Goal: Task Accomplishment & Management: Manage account settings

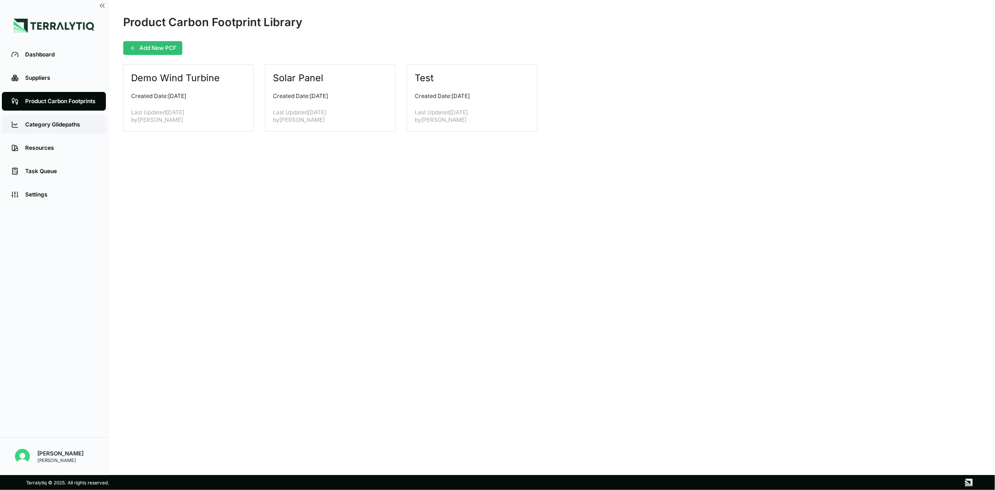
click at [55, 127] on div "Category Glidepaths" at bounding box center [60, 124] width 71 height 7
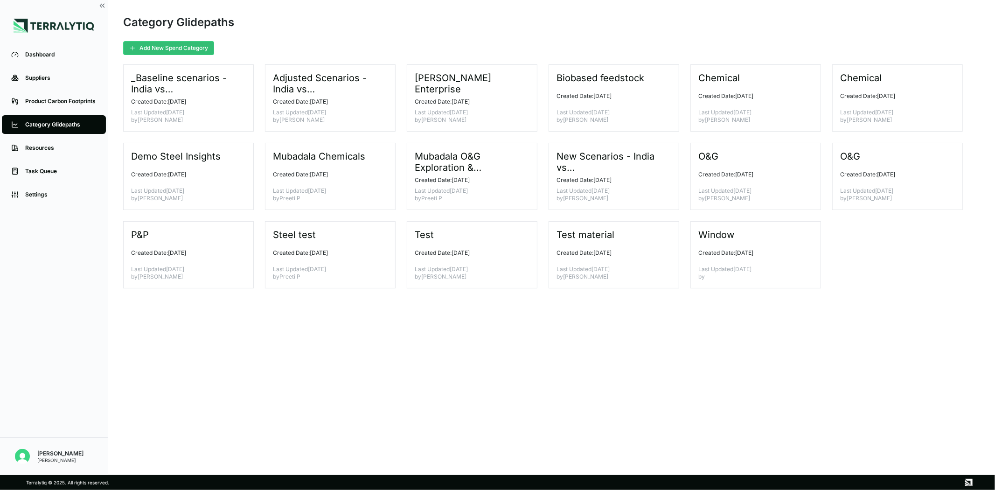
click at [51, 158] on li "Resources" at bounding box center [54, 147] width 108 height 23
click at [50, 148] on div "Resources" at bounding box center [60, 147] width 71 height 7
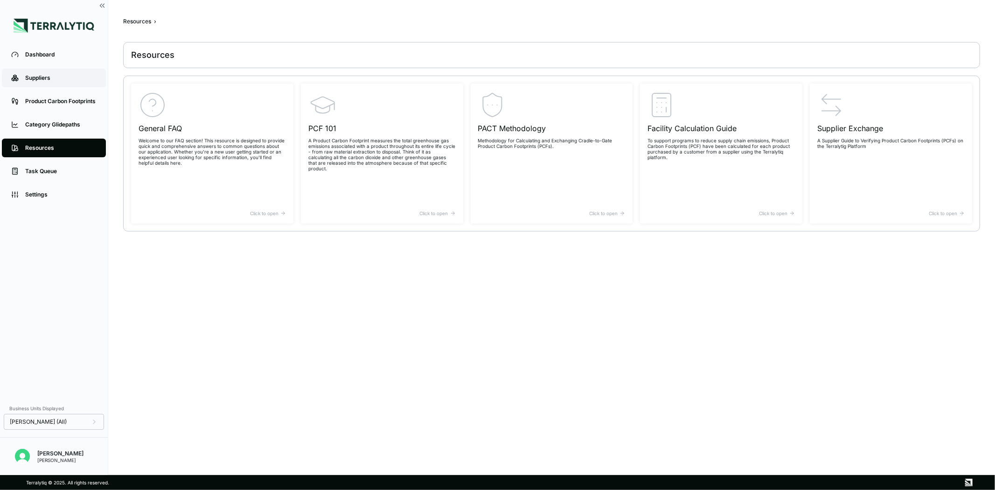
click at [45, 78] on div "Suppliers" at bounding box center [60, 77] width 71 height 7
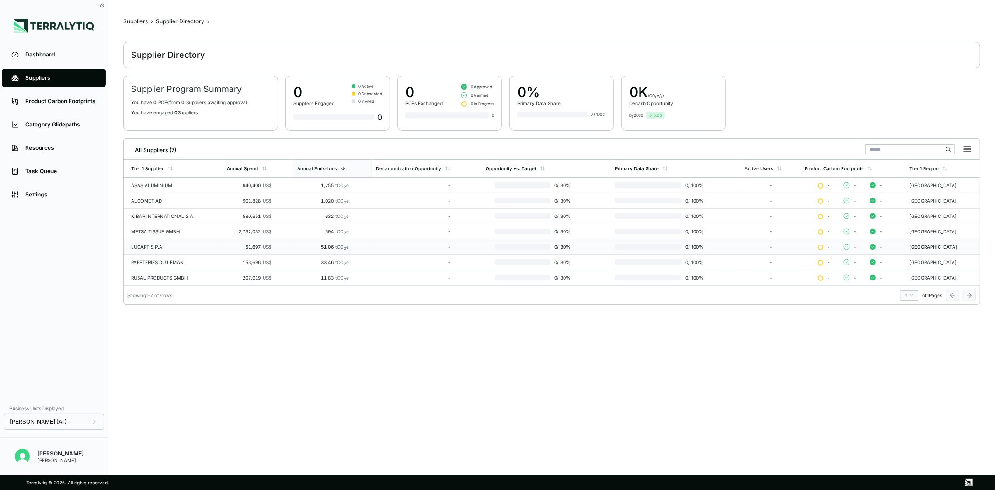
click at [185, 244] on div "LUCART S.P.A." at bounding box center [175, 247] width 88 height 6
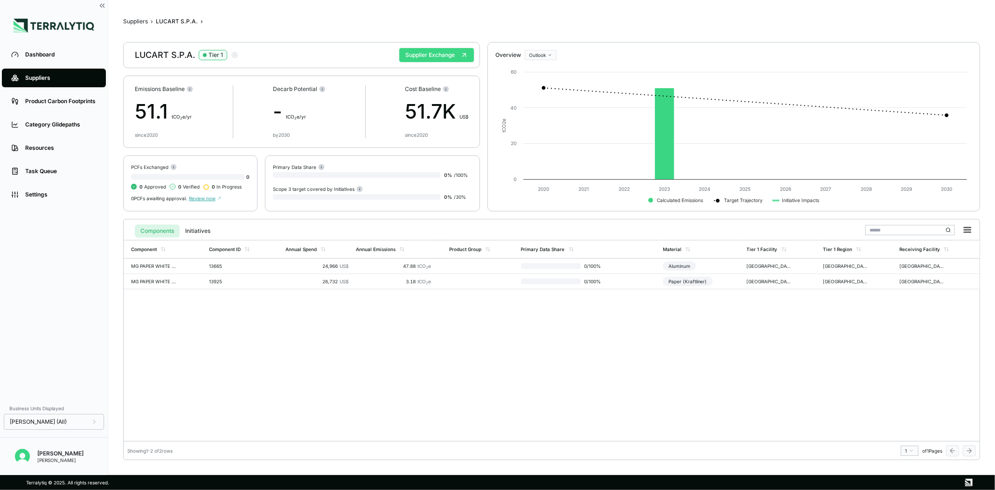
click at [446, 57] on button "Supplier Exchange" at bounding box center [436, 55] width 75 height 14
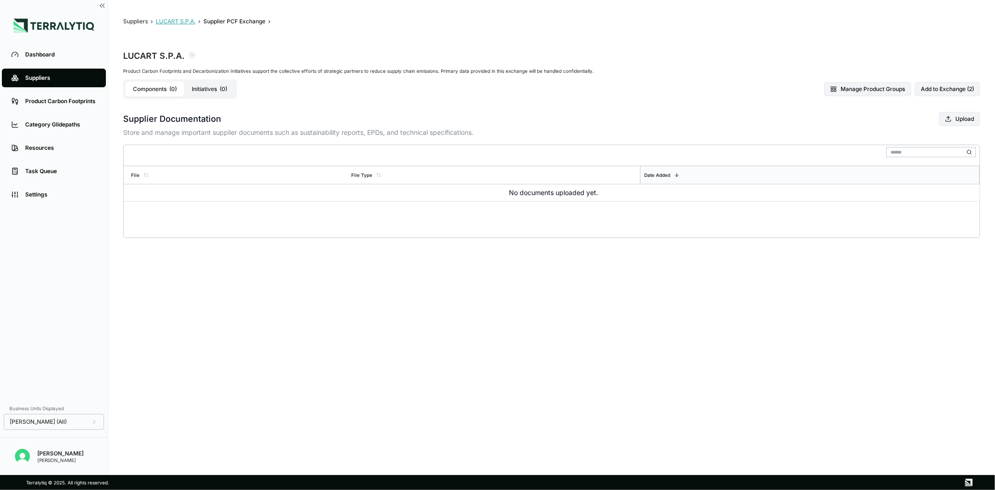
click at [174, 20] on button "LUCART S.P.A." at bounding box center [176, 21] width 40 height 7
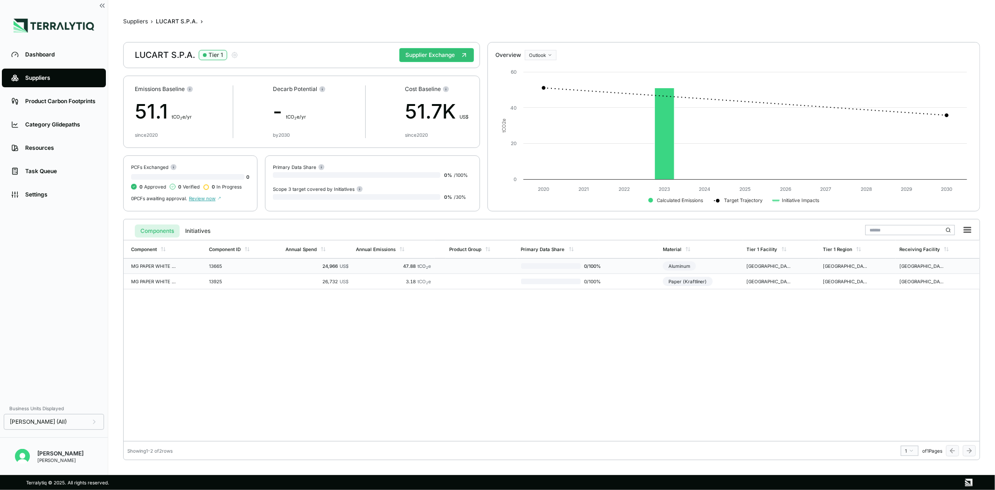
click at [210, 265] on div "13665" at bounding box center [231, 266] width 45 height 6
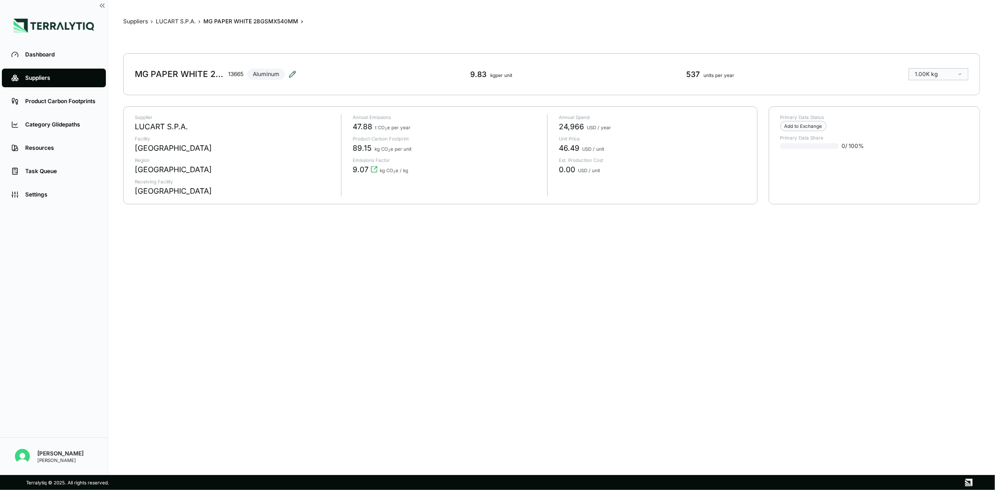
click at [294, 73] on icon at bounding box center [293, 72] width 1 height 1
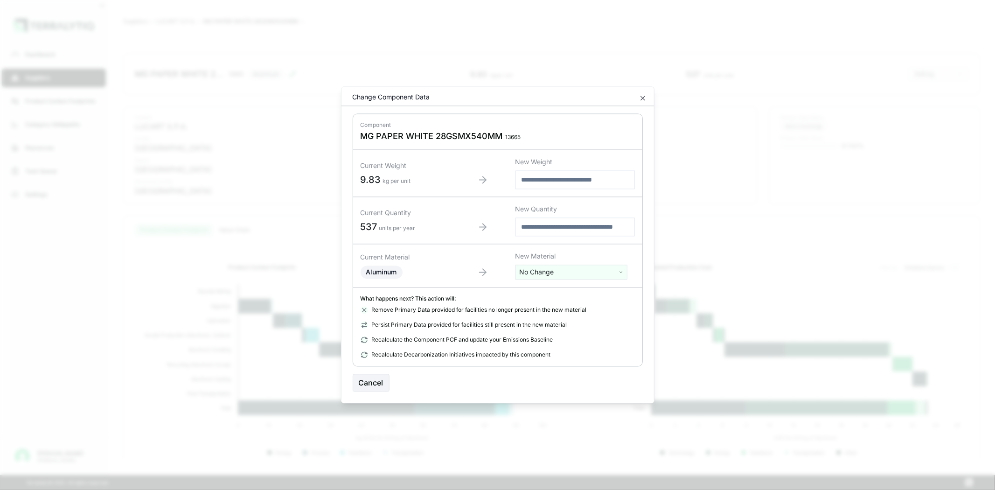
click at [568, 270] on html "Dashboard Suppliers Product Carbon Footprints Category Glidepaths Resources Tas…" at bounding box center [497, 245] width 995 height 490
click at [539, 378] on div "[MEDICAL_DATA]" at bounding box center [570, 384] width 107 height 13
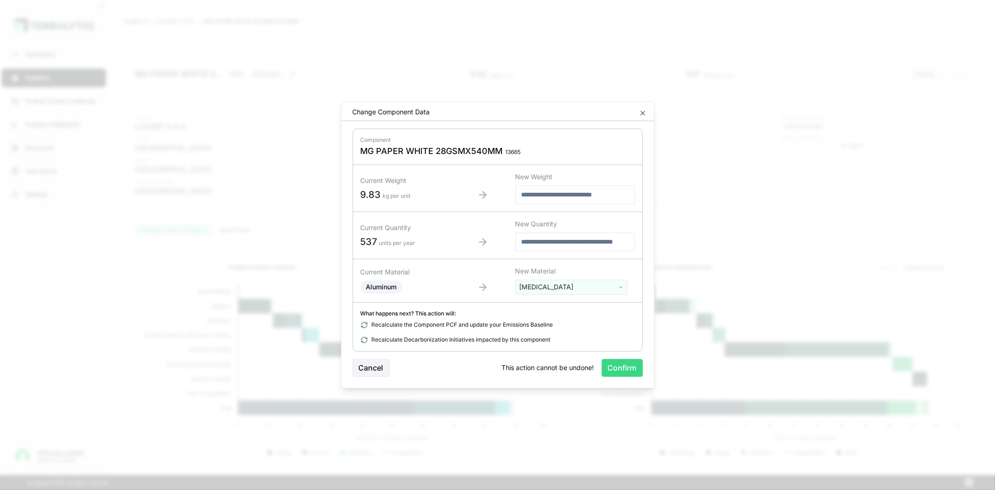
click at [626, 369] on button "Confirm" at bounding box center [622, 368] width 41 height 18
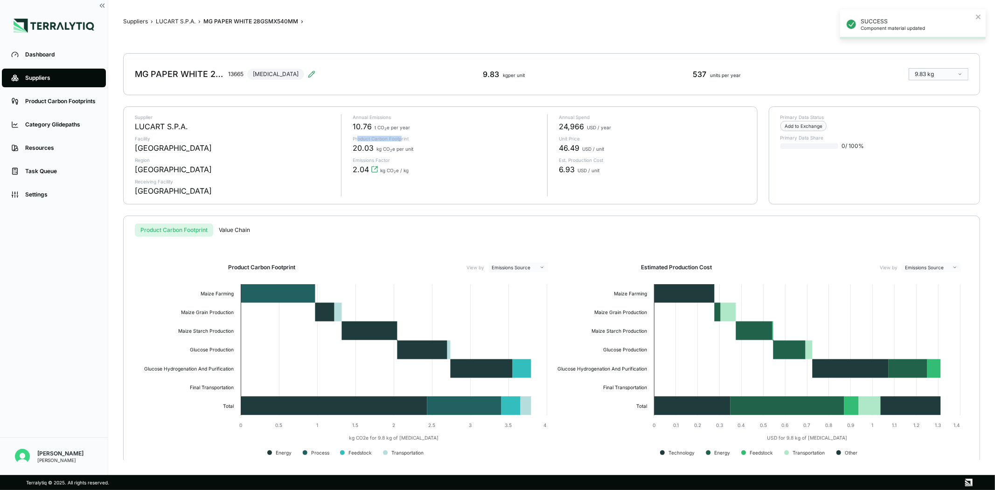
drag, startPoint x: 358, startPoint y: 139, endPoint x: 401, endPoint y: 136, distance: 43.5
click at [401, 136] on p "Product Carbon Footprint" at bounding box center [446, 139] width 187 height 6
click at [374, 168] on icon "View audit trail" at bounding box center [374, 169] width 7 height 7
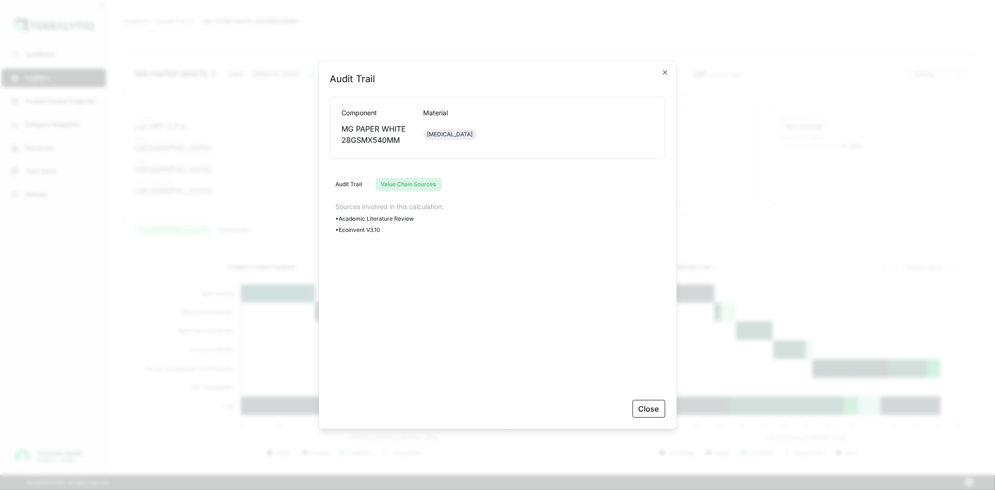
click at [400, 185] on button "Value Chain Sources" at bounding box center [408, 184] width 66 height 13
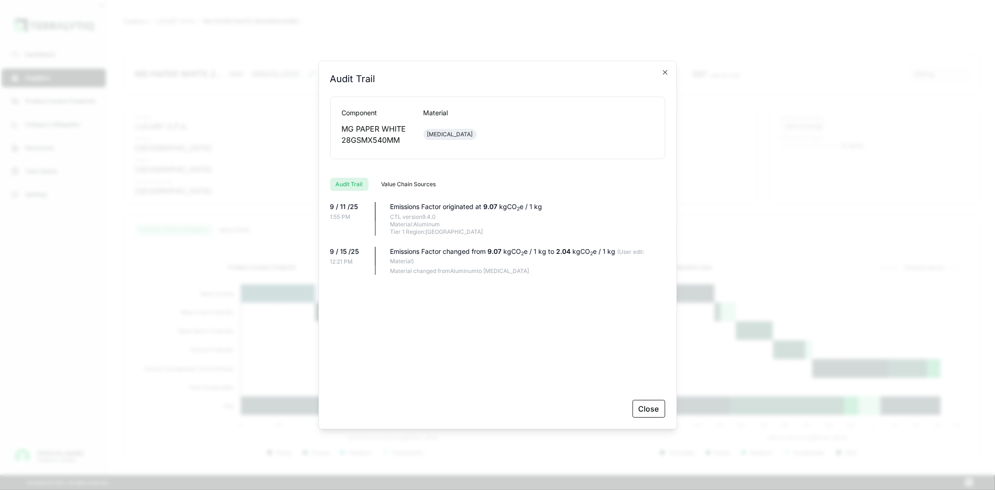
click at [343, 183] on button "Audit Trail" at bounding box center [349, 184] width 38 height 13
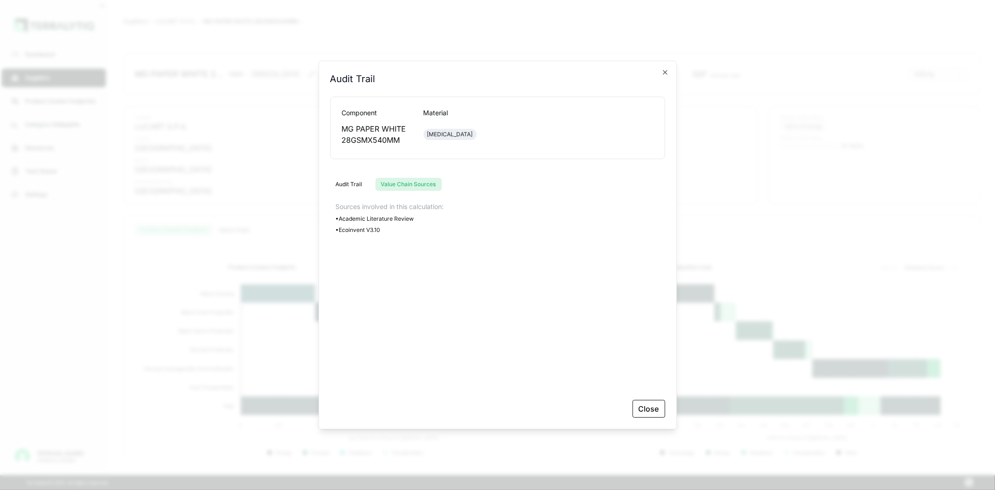
click at [404, 179] on button "Value Chain Sources" at bounding box center [408, 184] width 66 height 13
drag, startPoint x: 383, startPoint y: 233, endPoint x: 338, endPoint y: 218, distance: 47.8
click at [338, 218] on div "Sources involved in this calculation: • Academic Literature Review • Ecoinvent …" at bounding box center [497, 295] width 335 height 187
click at [376, 234] on div "Sources involved in this calculation: • Academic Literature Review • Ecoinvent …" at bounding box center [497, 295] width 335 height 187
drag, startPoint x: 386, startPoint y: 225, endPoint x: 325, endPoint y: 213, distance: 62.3
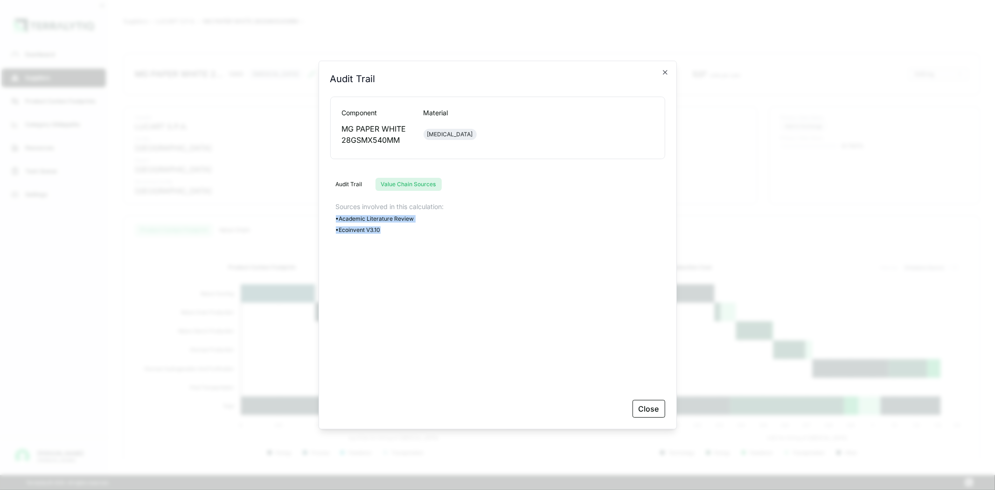
click at [325, 213] on div "Audit Trail Audit Trail Component Material MG PAPER WHITE 28GSMX540MM [MEDICAL_…" at bounding box center [498, 245] width 358 height 368
click at [662, 70] on icon "button" at bounding box center [664, 72] width 7 height 7
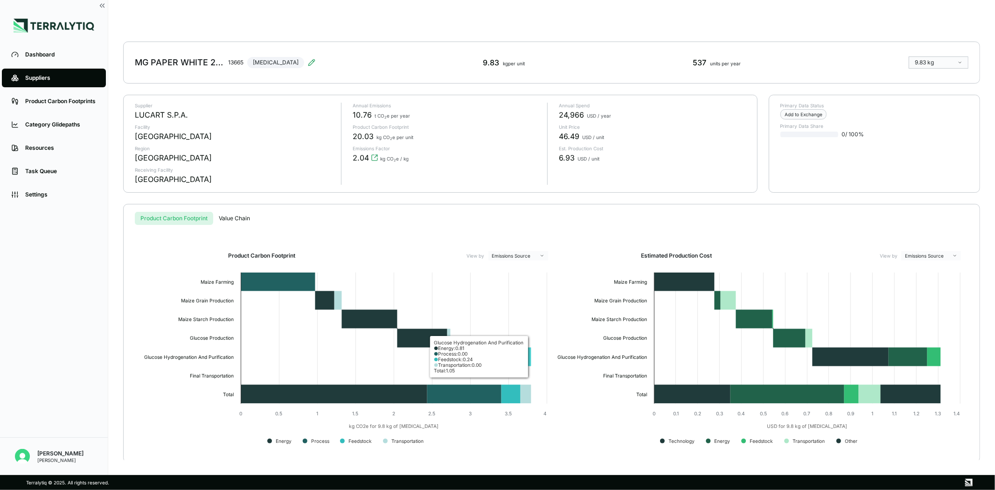
scroll to position [14, 0]
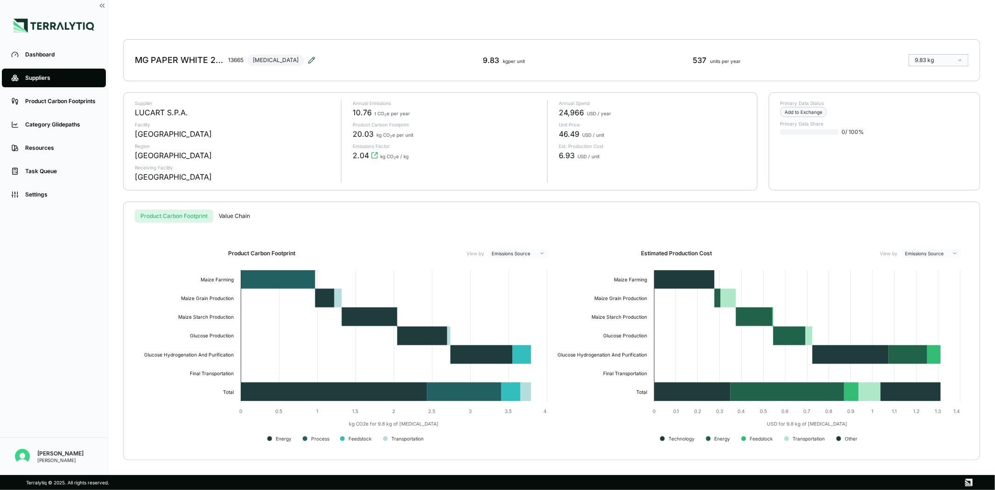
click at [308, 59] on icon at bounding box center [311, 59] width 7 height 7
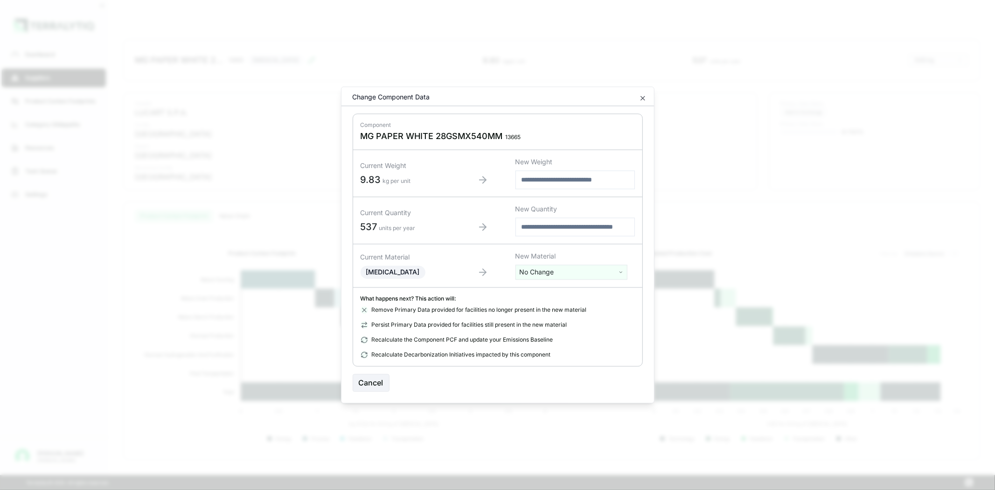
click at [560, 274] on html "Dashboard Suppliers Product Carbon Footprints Category Glidepaths Resources Tas…" at bounding box center [497, 245] width 995 height 490
click at [554, 331] on div "Paper (Kraftliner)" at bounding box center [570, 337] width 107 height 13
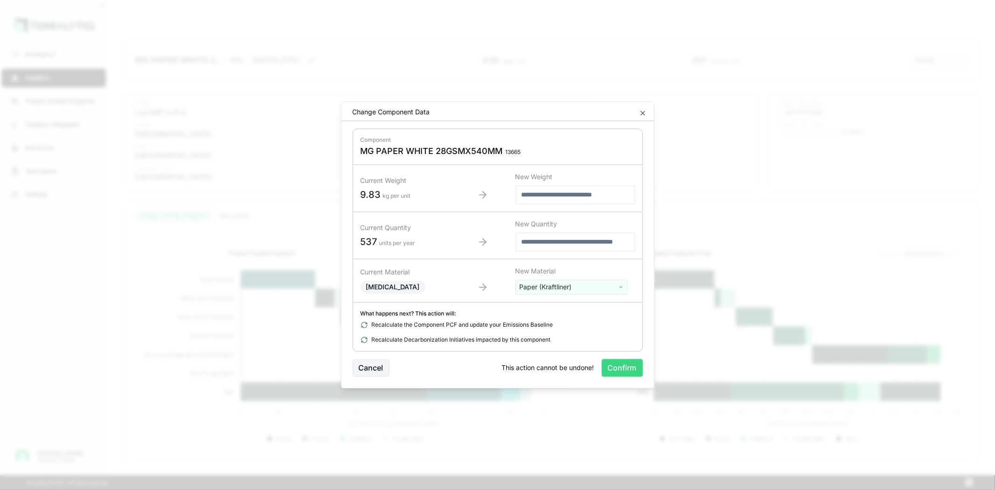
click at [623, 372] on button "Confirm" at bounding box center [622, 368] width 41 height 18
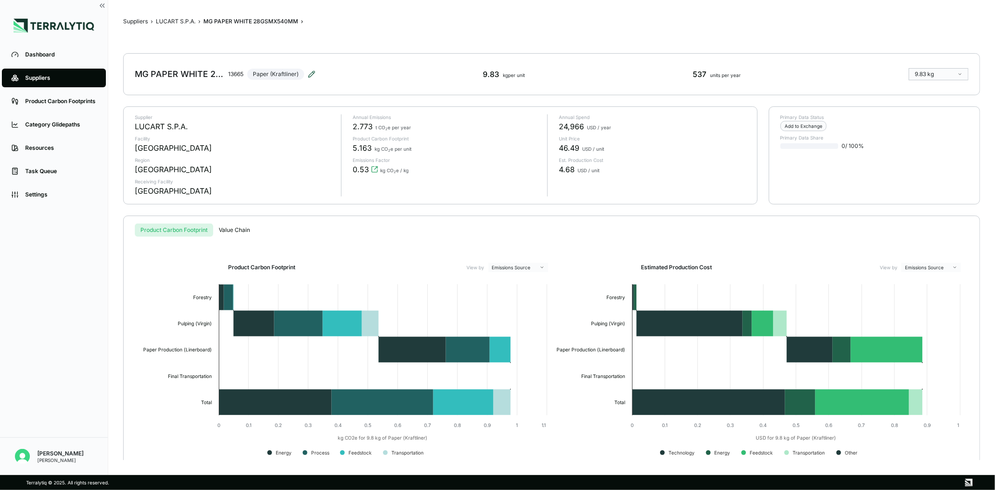
click at [308, 73] on icon at bounding box center [311, 73] width 7 height 7
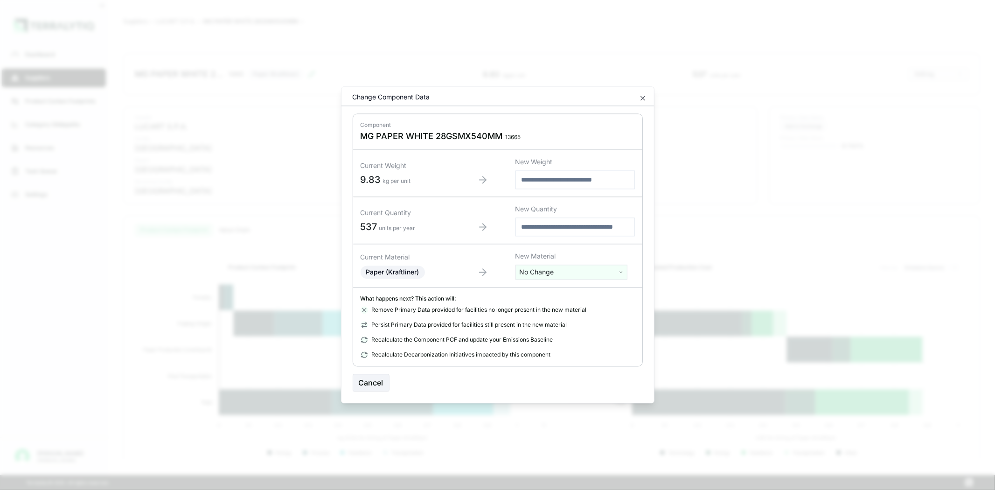
click at [560, 273] on html "Dashboard Suppliers Product Carbon Footprints Category Glidepaths Resources Tas…" at bounding box center [497, 245] width 995 height 490
click at [552, 288] on input "text" at bounding box center [570, 291] width 107 height 10
type input "*****"
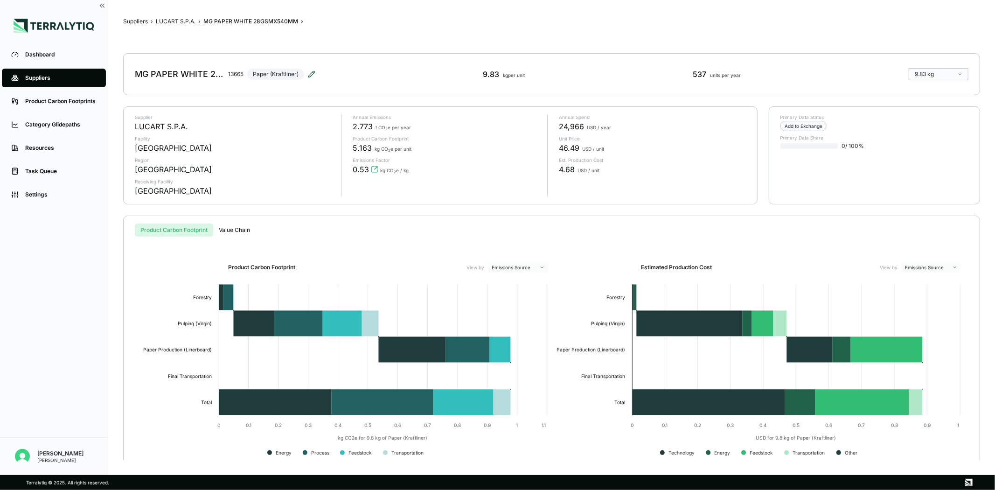
click at [308, 71] on icon at bounding box center [311, 73] width 7 height 7
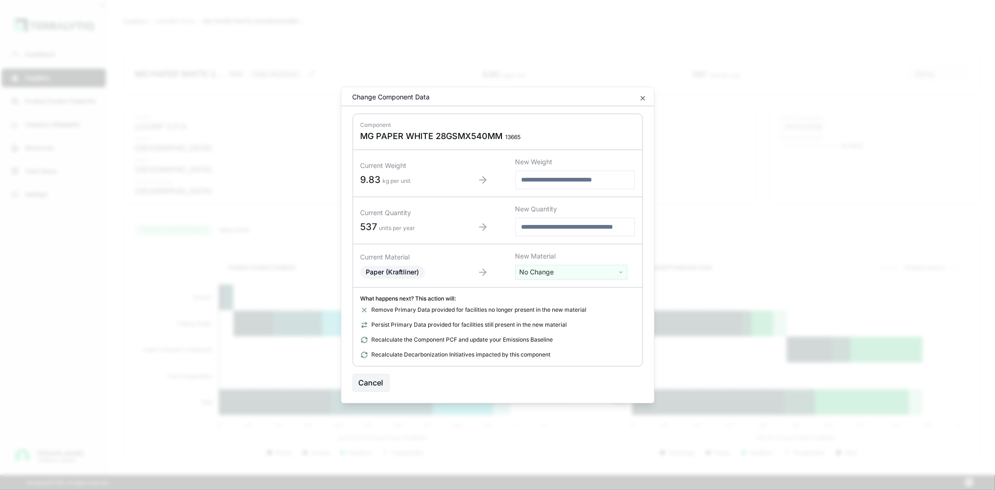
click at [574, 269] on html "Dashboard Suppliers Product Carbon Footprints Category Glidepaths Resources Tas…" at bounding box center [497, 245] width 995 height 490
click at [695, 134] on html "Dashboard Suppliers Product Carbon Footprints Category Glidepaths Resources Tas…" at bounding box center [497, 245] width 995 height 490
click at [645, 96] on icon "button" at bounding box center [642, 98] width 7 height 7
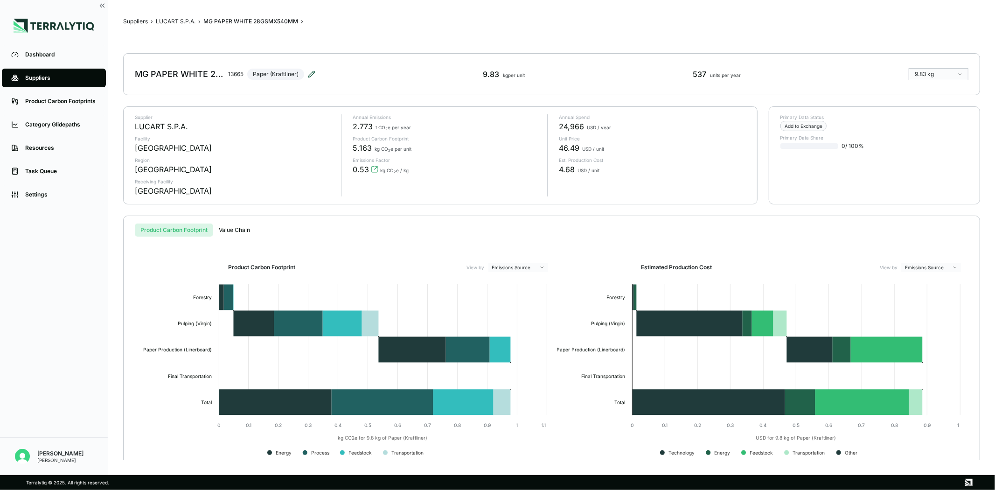
click at [313, 71] on icon at bounding box center [311, 73] width 7 height 7
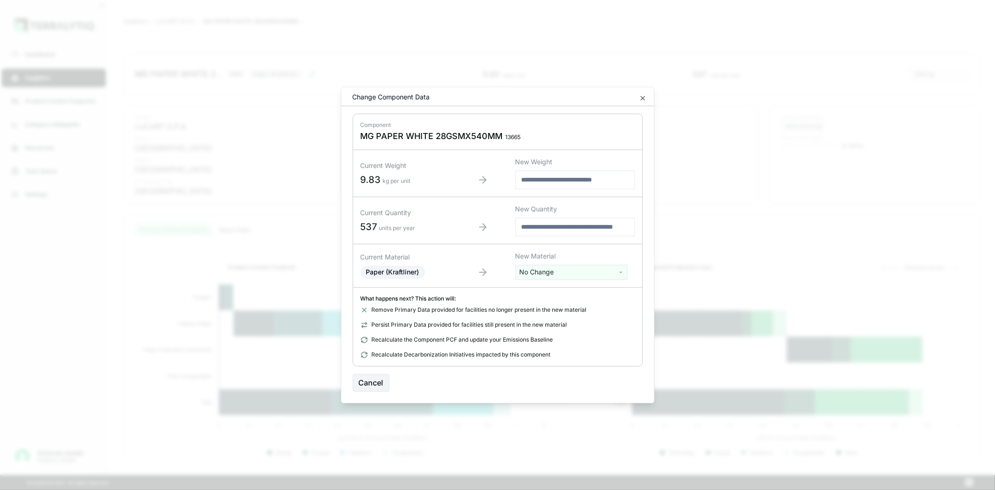
click at [578, 272] on html "Dashboard Suppliers Product Carbon Footprints Category Glidepaths Resources Tas…" at bounding box center [497, 245] width 995 height 490
click at [545, 291] on input "text" at bounding box center [570, 291] width 107 height 10
type input "*"
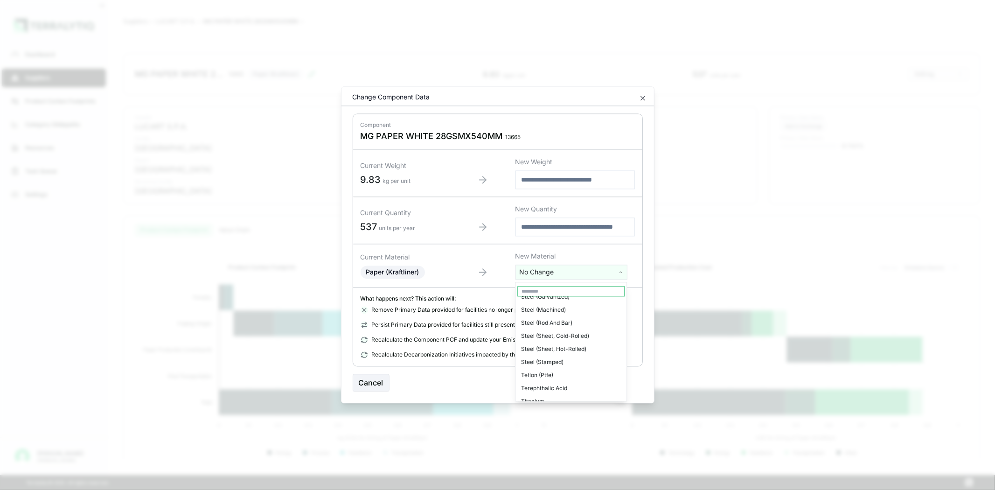
click at [544, 286] on input "text" at bounding box center [570, 291] width 107 height 10
type input "****"
click at [539, 300] on div "Zinc" at bounding box center [570, 306] width 107 height 13
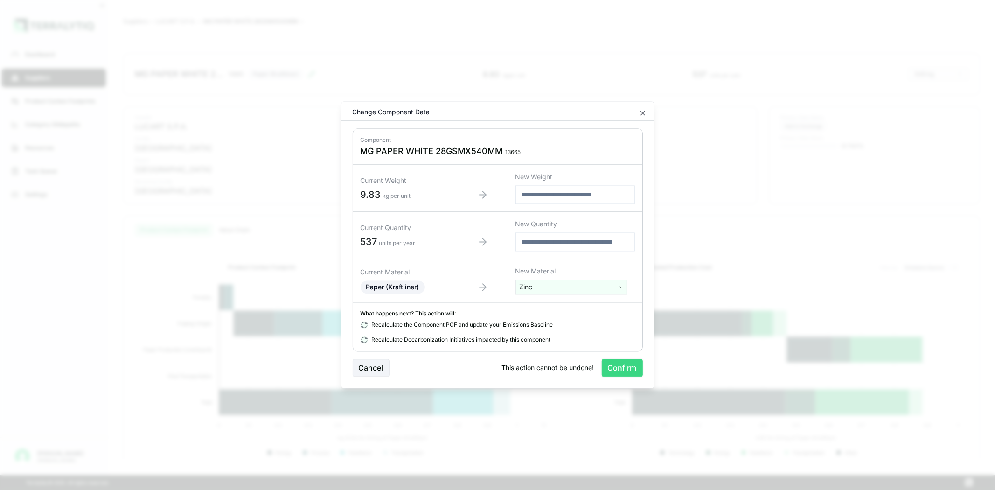
click at [622, 367] on button "Confirm" at bounding box center [622, 368] width 41 height 18
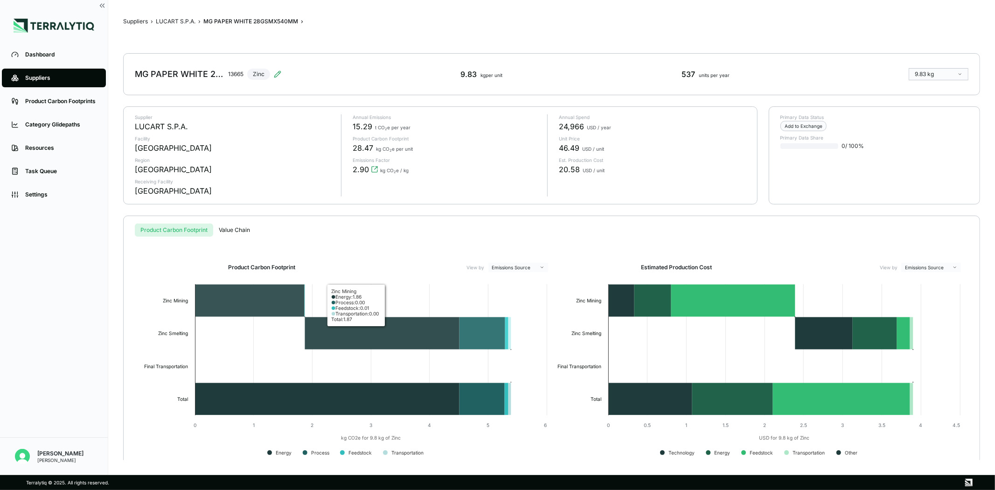
click at [521, 313] on rect at bounding box center [345, 372] width 413 height 187
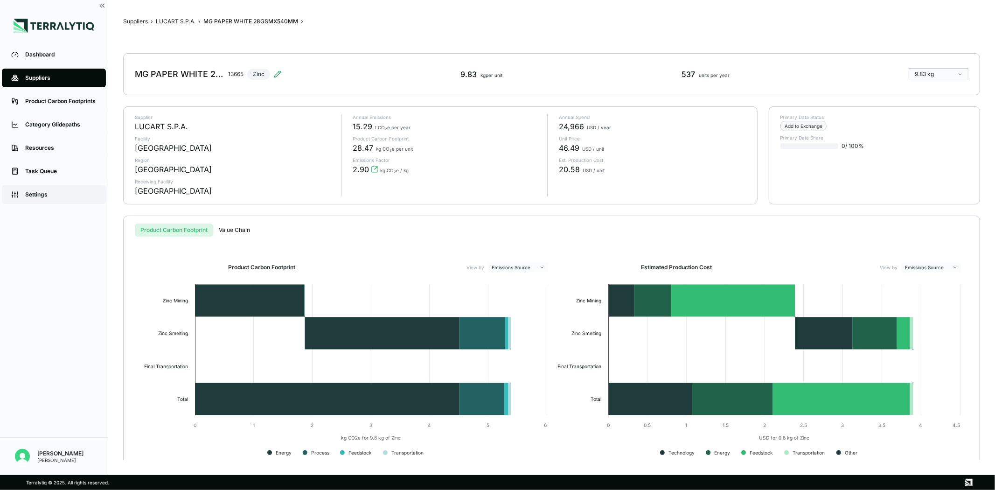
click at [63, 193] on div "Settings" at bounding box center [60, 194] width 71 height 7
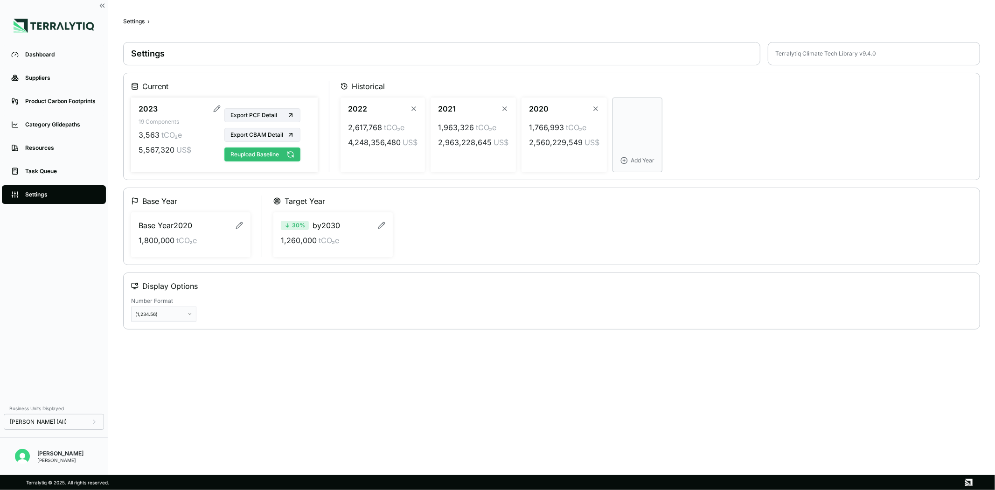
click at [246, 153] on button "Reupload Baseline" at bounding box center [262, 154] width 76 height 14
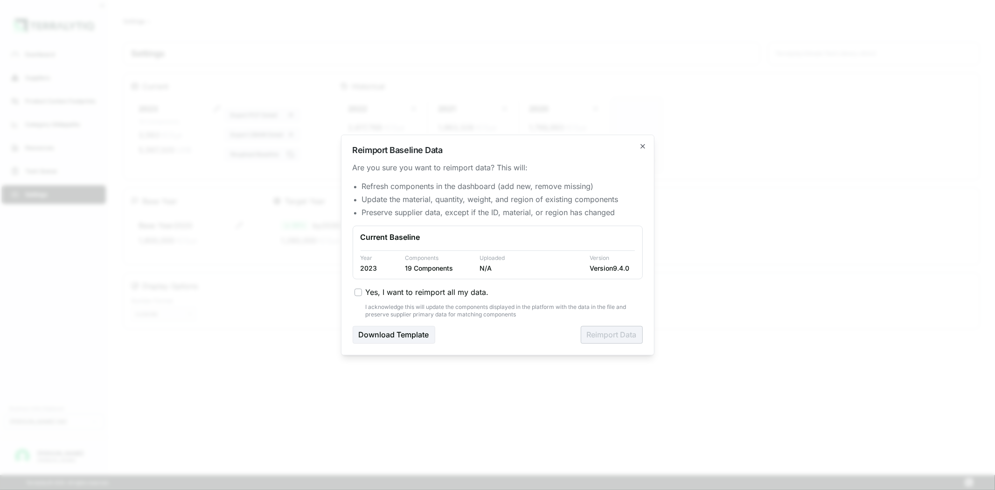
click at [370, 290] on span "Yes, I want to reimport all my data." at bounding box center [427, 292] width 123 height 11
click at [362, 290] on button "Yes, I want to reimport all my data." at bounding box center [357, 292] width 7 height 7
click at [603, 338] on button "Reimport Data" at bounding box center [612, 335] width 62 height 18
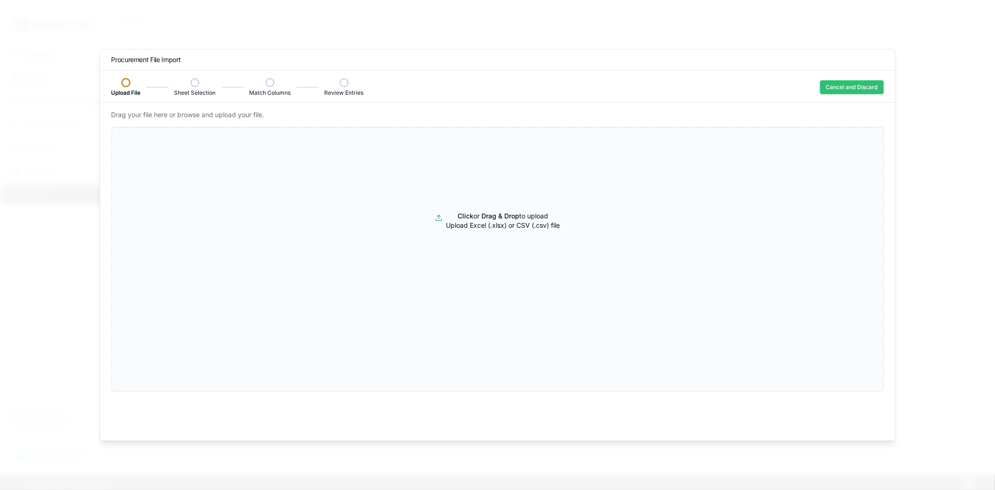
click at [859, 83] on button "Cancel and Discard" at bounding box center [852, 87] width 64 height 14
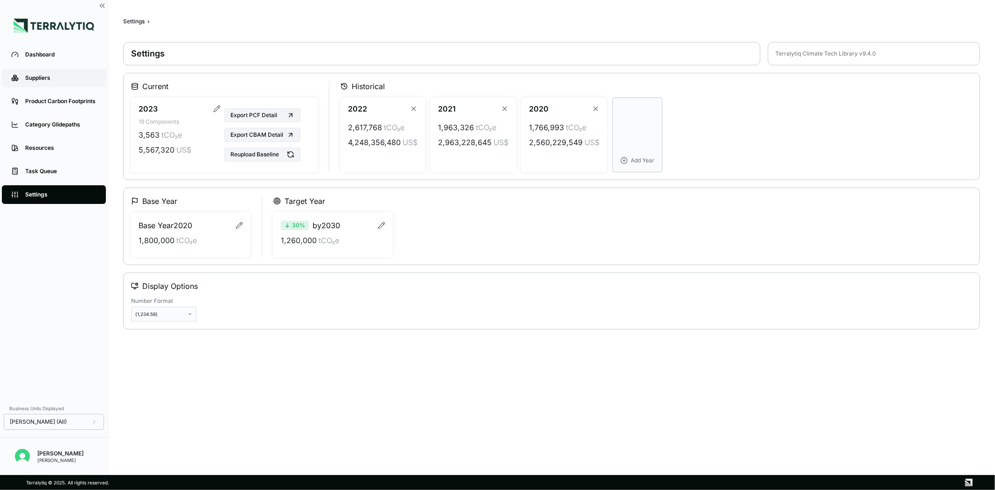
click at [29, 80] on div "Suppliers" at bounding box center [60, 77] width 71 height 7
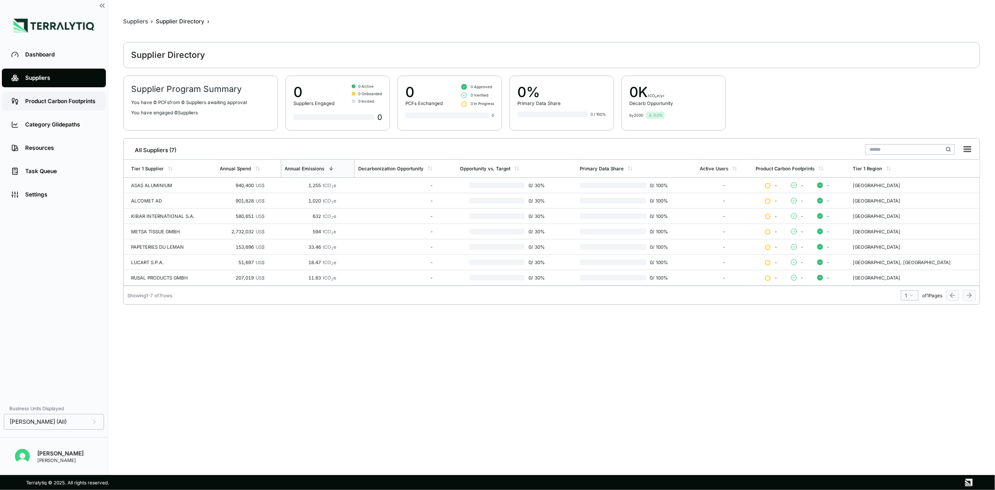
click at [47, 96] on link "Product Carbon Footprints" at bounding box center [54, 101] width 104 height 19
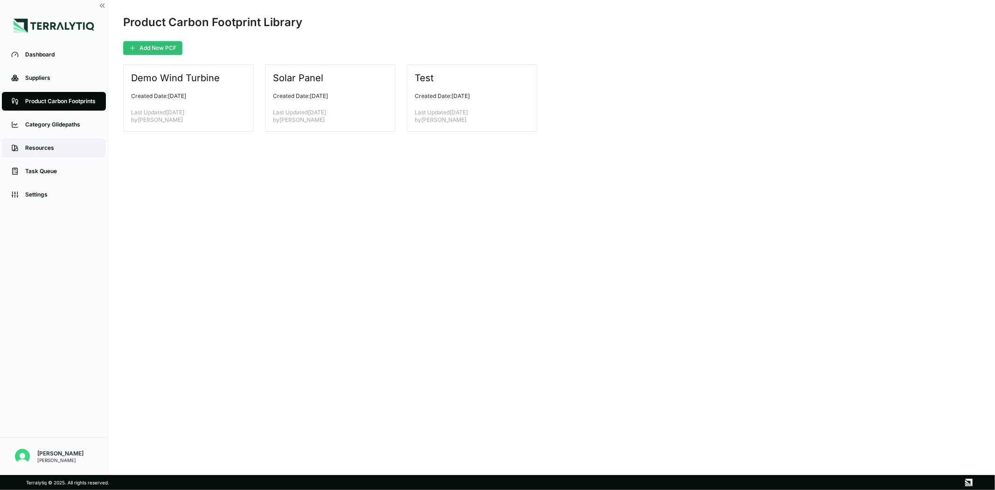
click at [43, 143] on link "Resources" at bounding box center [54, 148] width 104 height 19
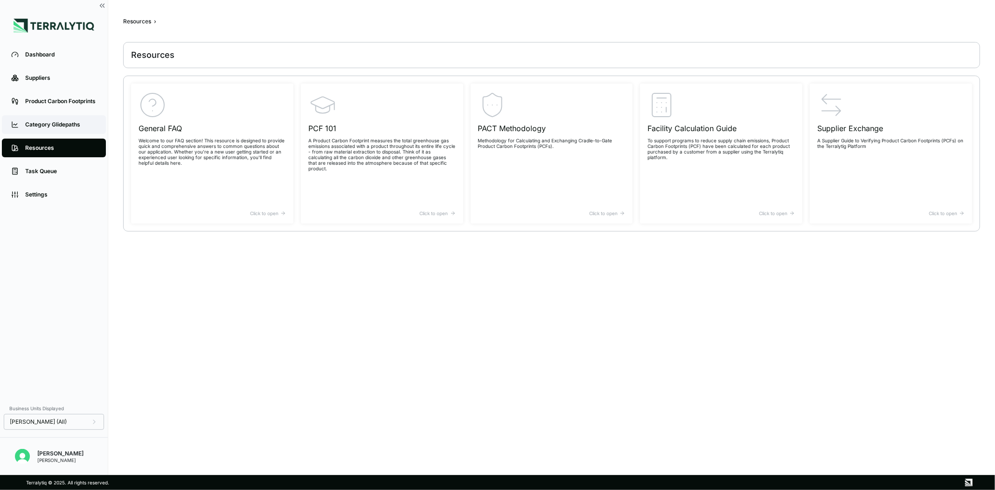
click at [49, 121] on div "Category Glidepaths" at bounding box center [60, 124] width 71 height 7
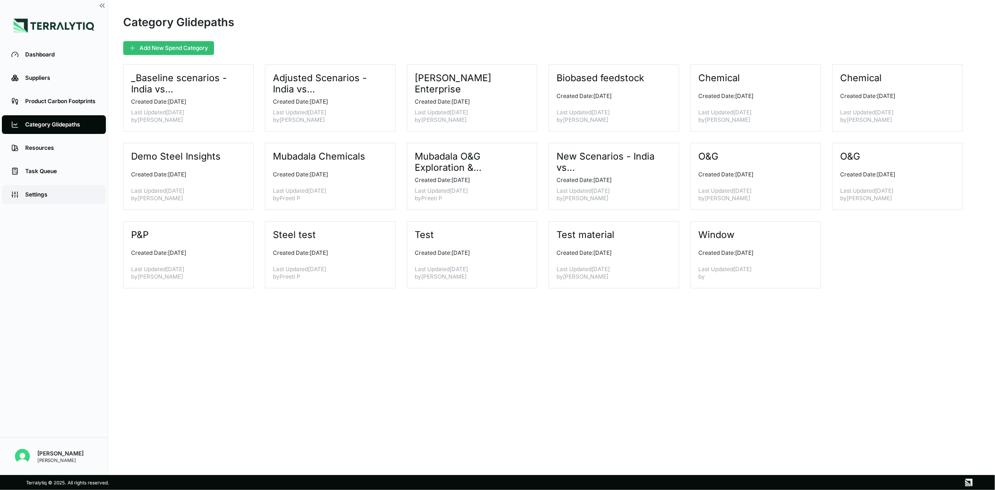
click at [45, 185] on link "Settings" at bounding box center [54, 194] width 104 height 19
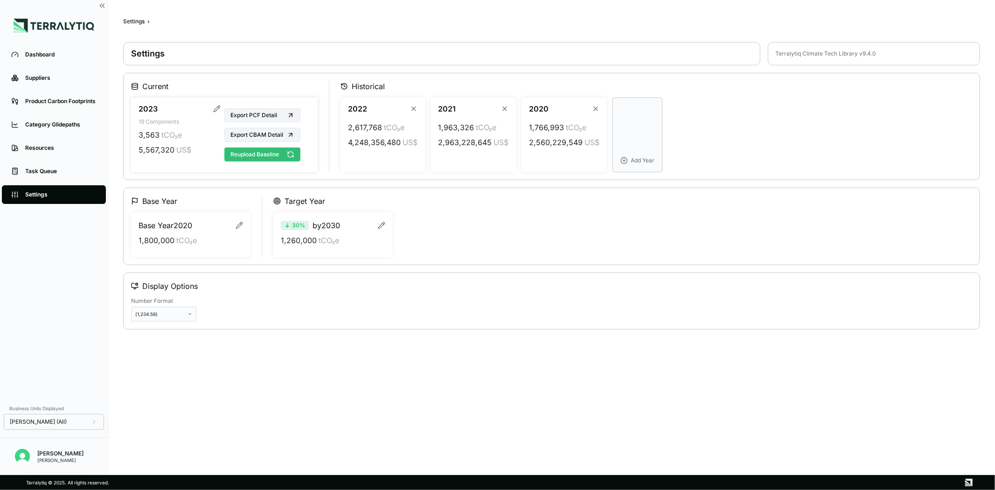
click at [244, 155] on button "Reupload Baseline" at bounding box center [262, 154] width 76 height 14
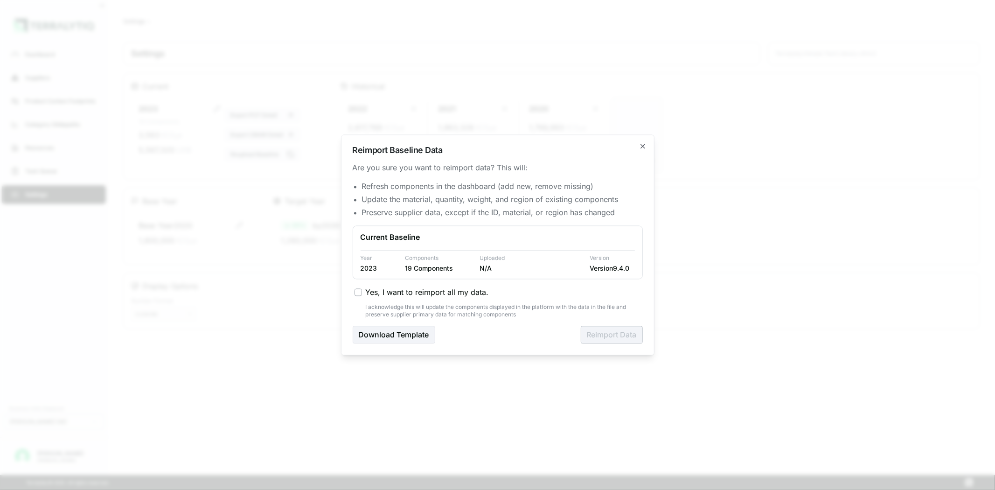
click at [386, 291] on span "Yes, I want to reimport all my data." at bounding box center [427, 292] width 123 height 11
click at [362, 291] on button "Yes, I want to reimport all my data." at bounding box center [357, 292] width 7 height 7
click at [596, 333] on button "Reimport Data" at bounding box center [612, 335] width 62 height 18
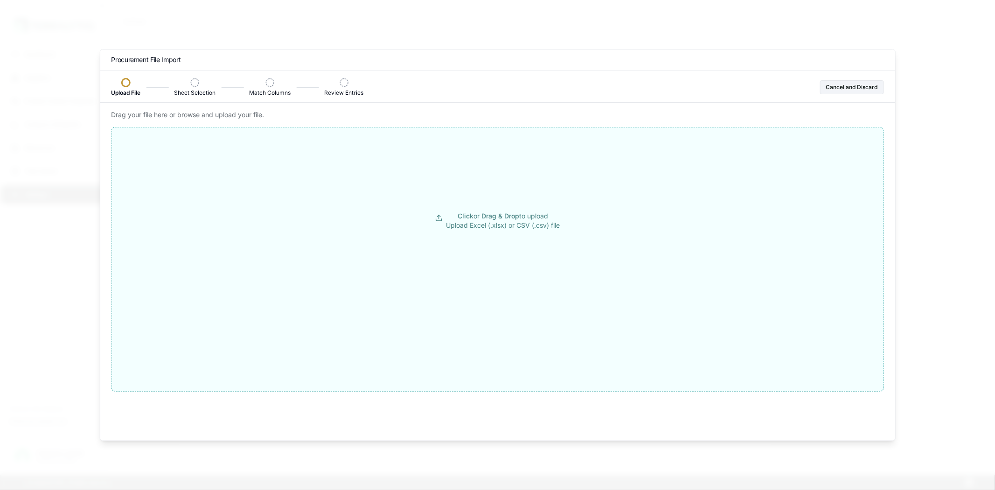
click at [393, 224] on button "Click or Drag & Drop to upload Upload Excel (.xlsx) or CSV (.csv) file" at bounding box center [496, 221] width 771 height 168
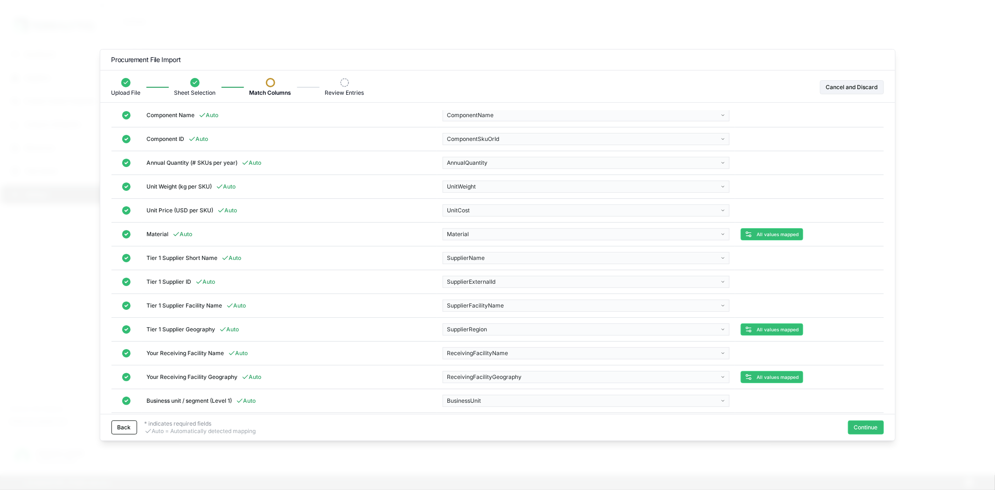
scroll to position [7, 0]
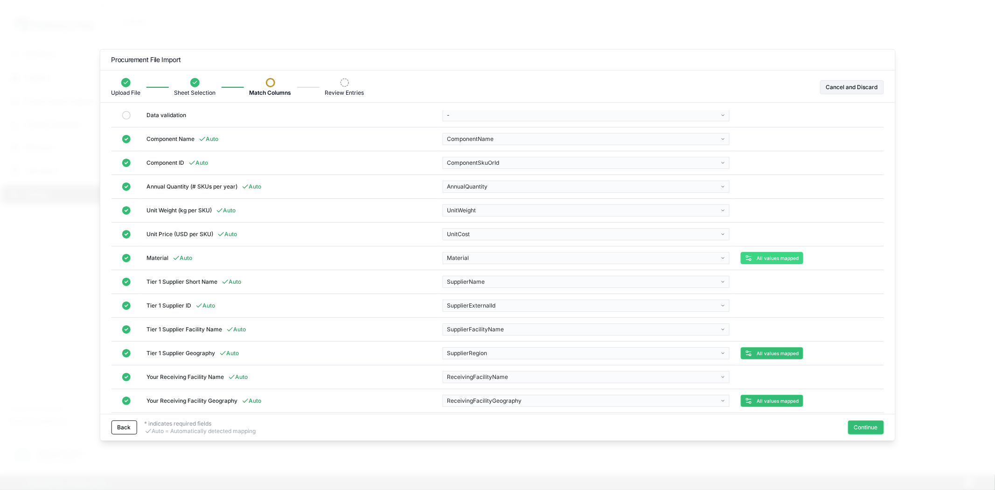
click at [765, 257] on span "All values mapped" at bounding box center [777, 258] width 42 height 6
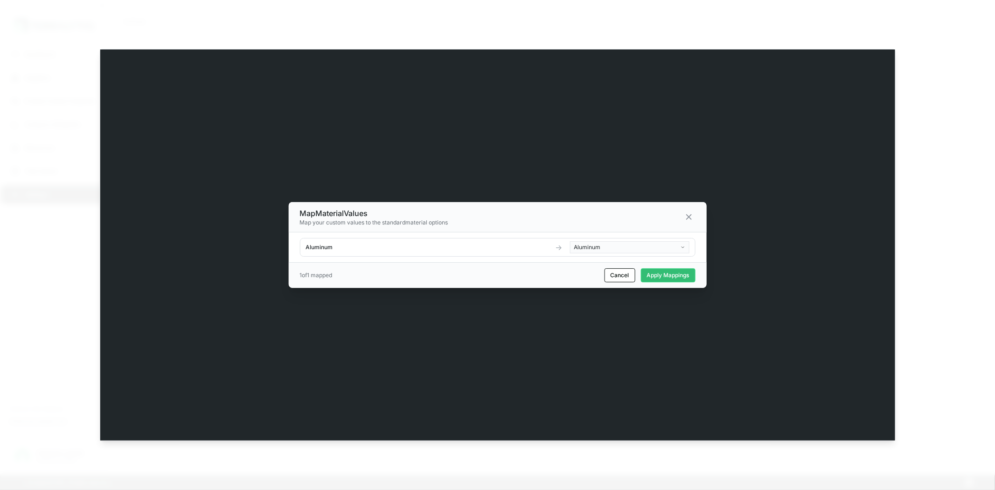
click at [588, 248] on body "Dashboard Suppliers Product Carbon Footprints Category Glidepaths Resources Tas…" at bounding box center [497, 245] width 995 height 490
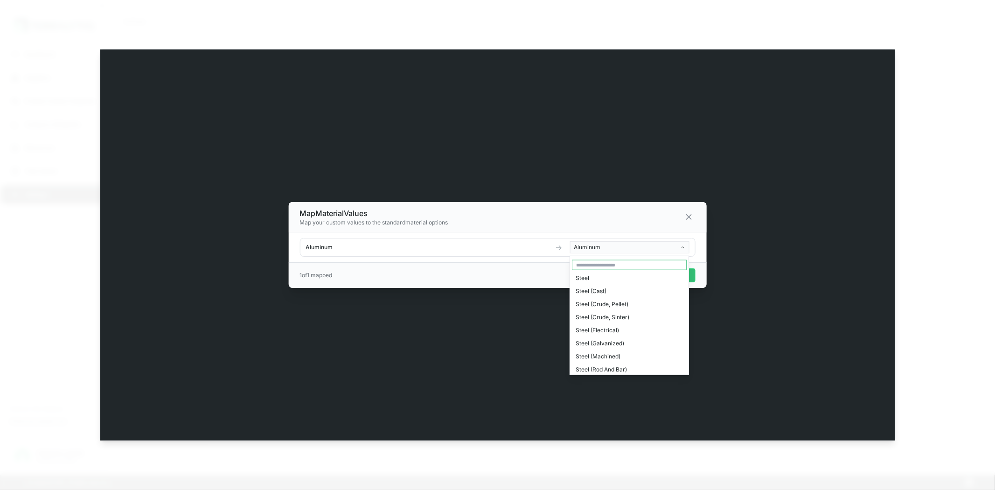
scroll to position [2396, 0]
click at [598, 374] on div "Unknown Or Other" at bounding box center [629, 380] width 115 height 13
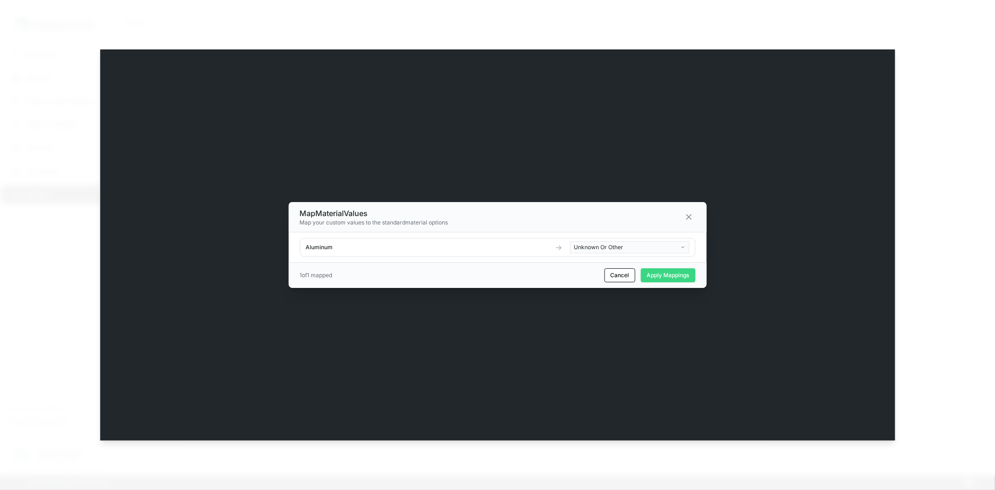
click at [659, 273] on button "Apply Mappings" at bounding box center [667, 275] width 55 height 14
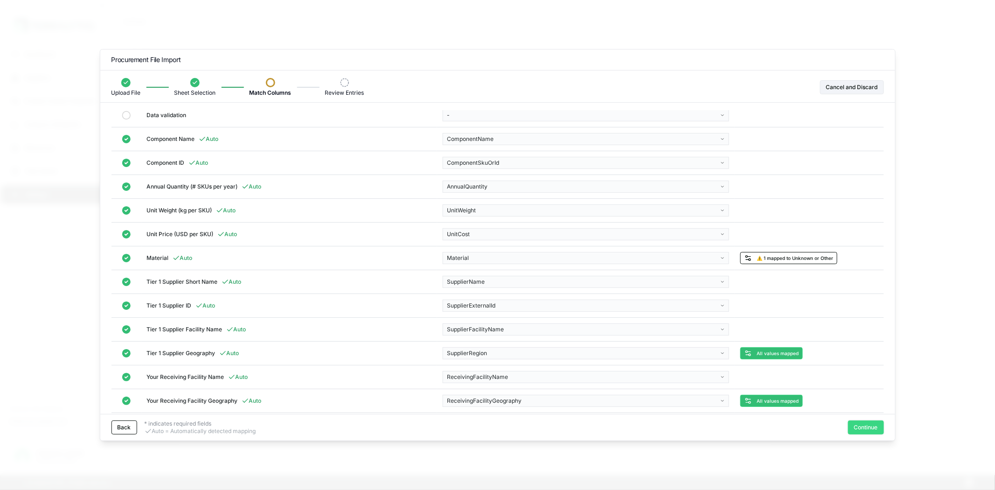
click at [873, 423] on button "Continue" at bounding box center [866, 427] width 36 height 14
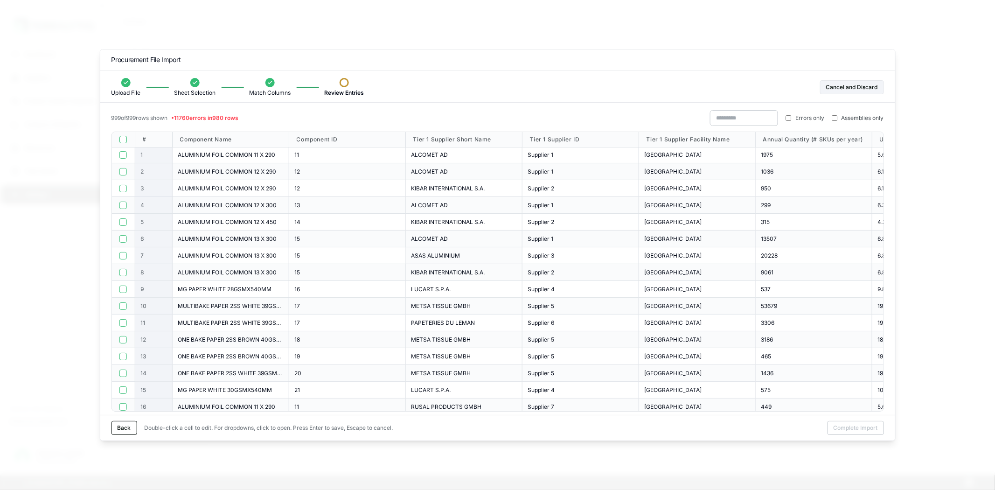
scroll to position [0, 0]
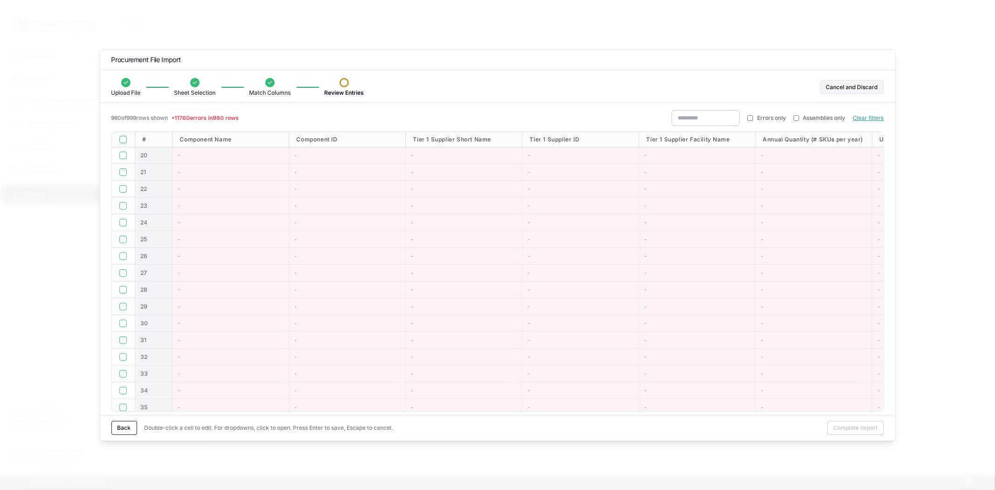
click at [123, 136] on button "button" at bounding box center [122, 139] width 7 height 7
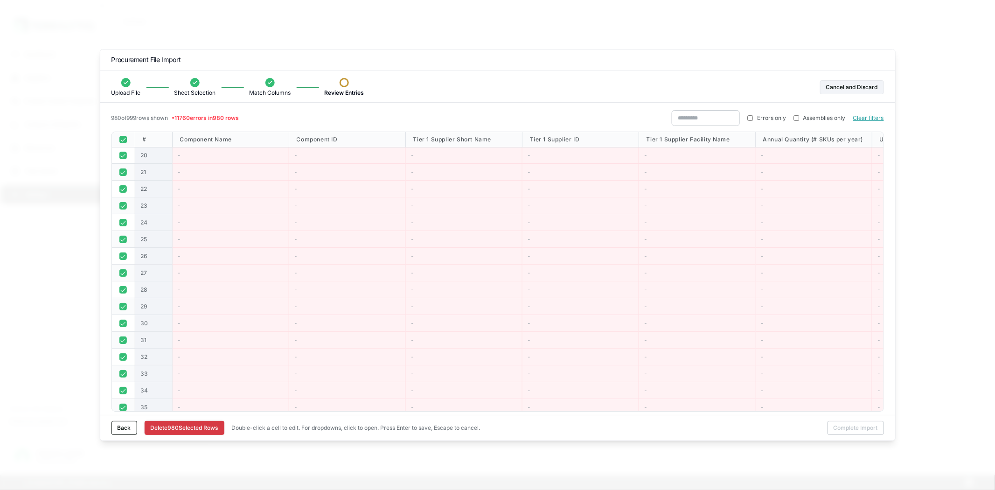
click at [171, 425] on button "Delete 980 Selected Row s" at bounding box center [184, 428] width 80 height 14
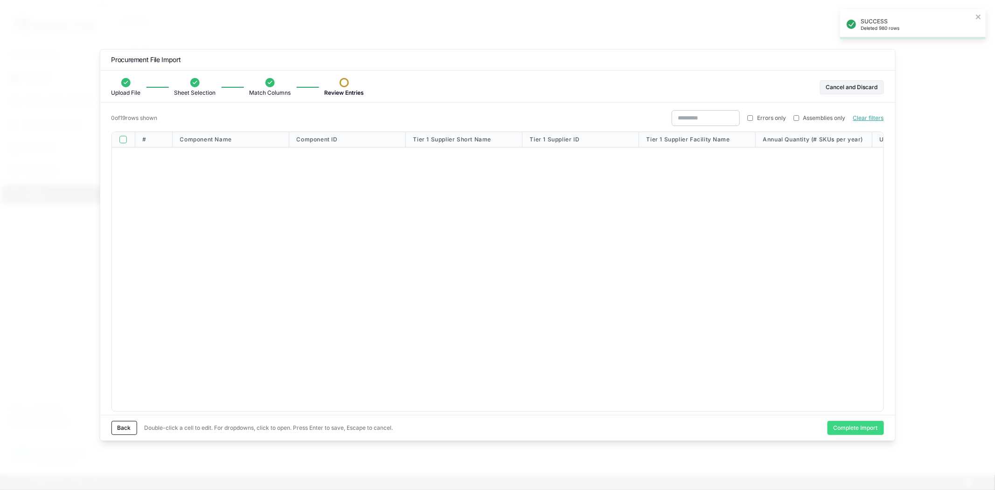
click at [856, 430] on button "Complete Import" at bounding box center [855, 428] width 56 height 14
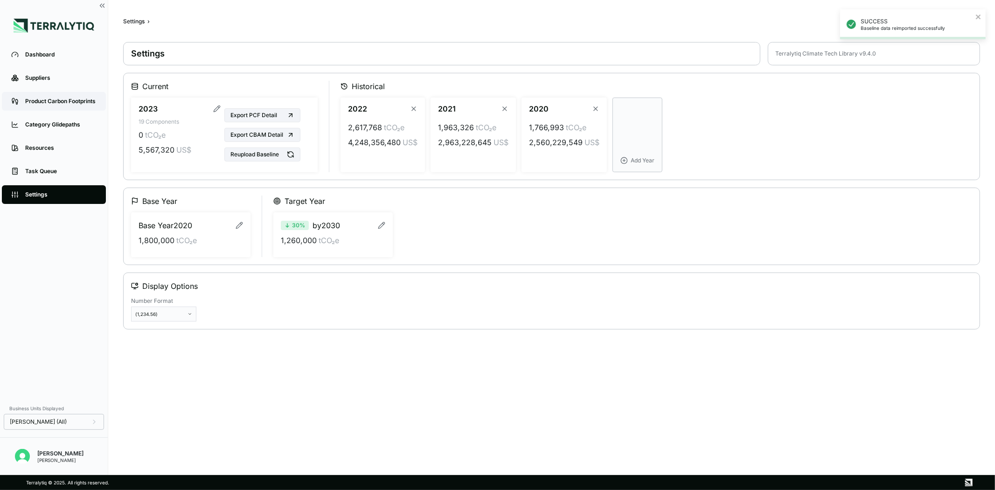
click at [77, 104] on div "Product Carbon Footprints" at bounding box center [60, 100] width 71 height 7
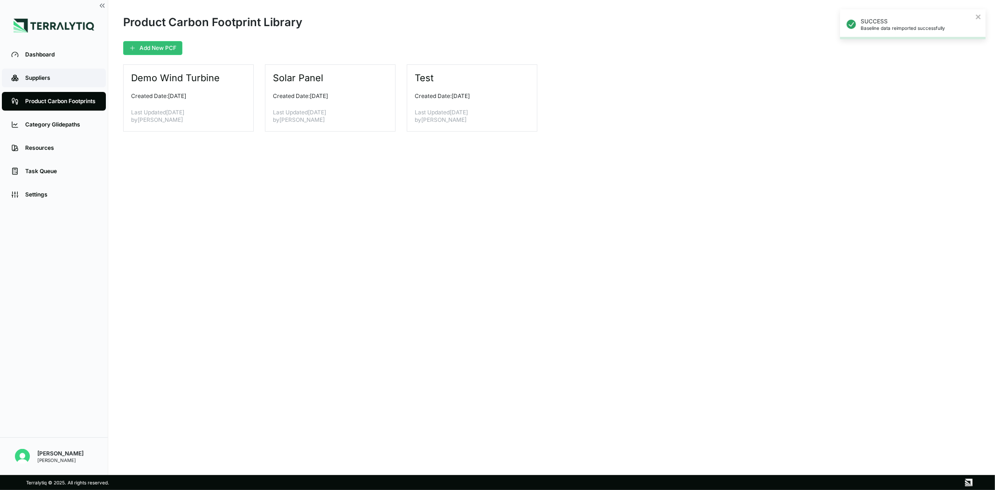
click at [62, 75] on div "Suppliers" at bounding box center [60, 77] width 71 height 7
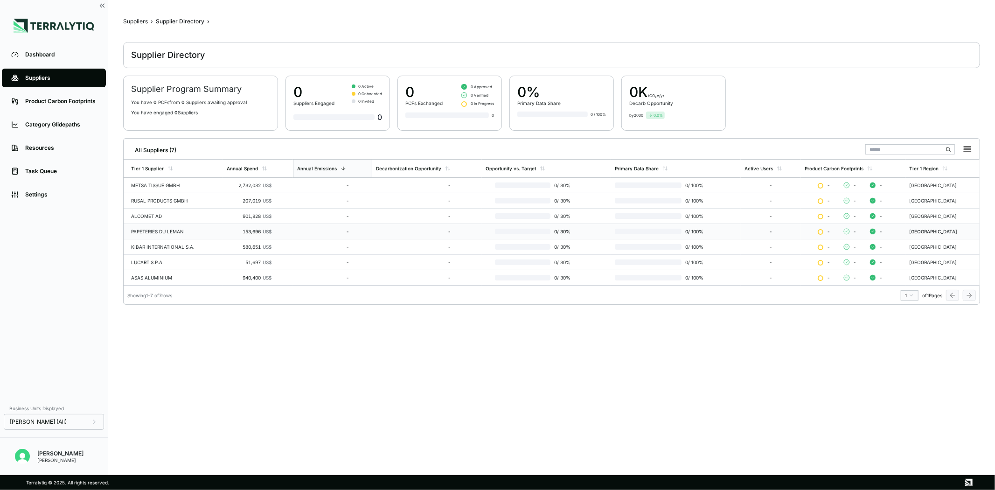
click at [175, 229] on div "PAPETERIES DU LEMAN" at bounding box center [175, 232] width 88 height 6
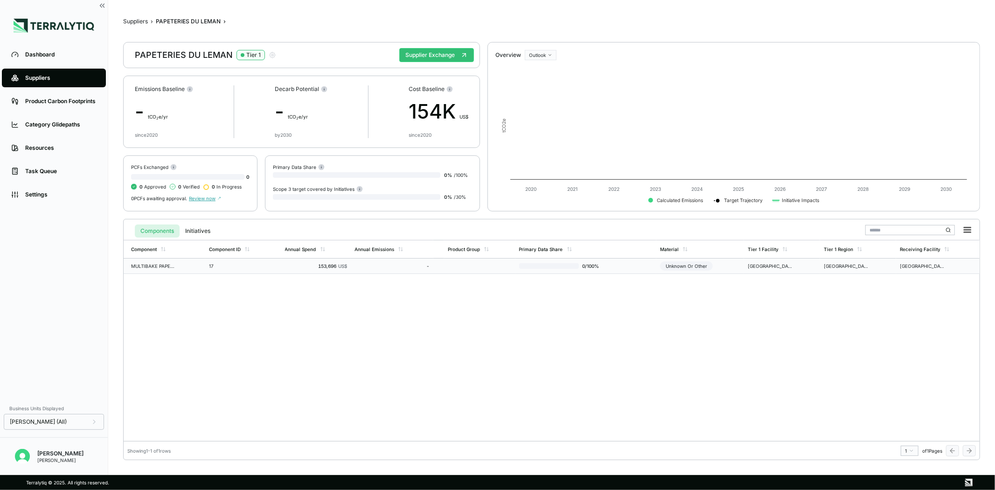
click at [215, 267] on div "17" at bounding box center [231, 266] width 45 height 6
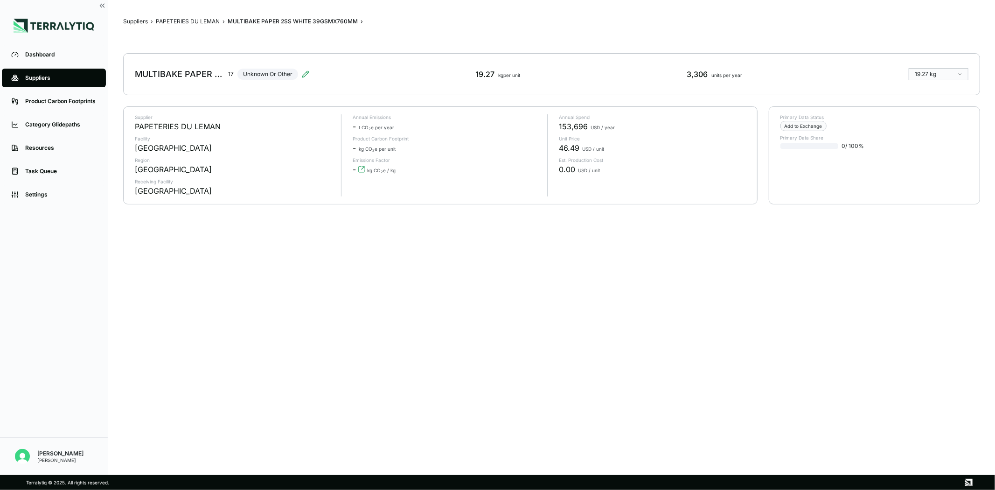
drag, startPoint x: 408, startPoint y: 356, endPoint x: 266, endPoint y: 180, distance: 225.9
click at [407, 356] on div "Suppliers › PAPETERIES DU LEMAN › MULTIBAKE PAPER 2SS WHITE 39GSMX760MM › MULTI…" at bounding box center [551, 237] width 857 height 445
click at [299, 75] on div "MULTIBAKE PAPER 2SS WHITE 39GSMX760MM 17 Unknown Or Other" at bounding box center [222, 74] width 174 height 26
click at [305, 77] on icon at bounding box center [305, 73] width 7 height 7
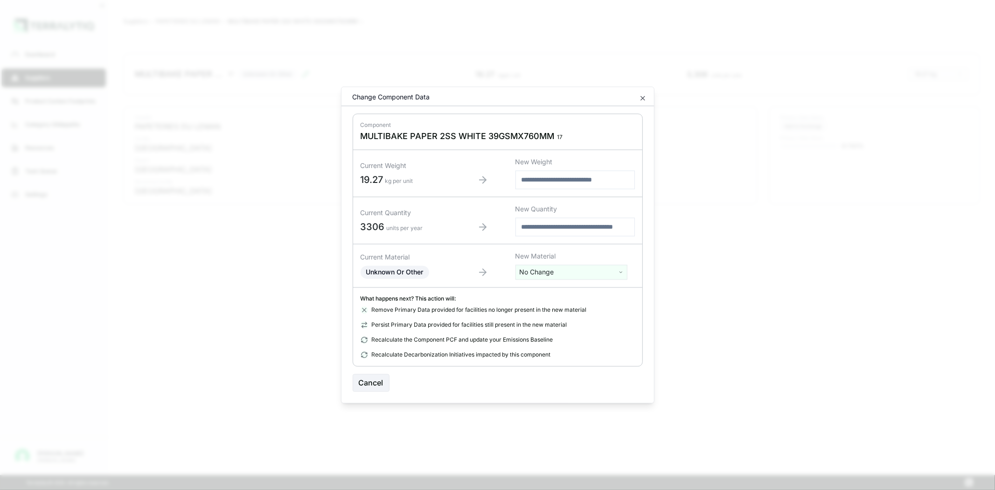
click at [542, 188] on input "number" at bounding box center [574, 180] width 119 height 19
click at [531, 218] on input "number" at bounding box center [574, 227] width 119 height 19
click at [544, 276] on html "Dashboard Suppliers Product Carbon Footprints Category Glidepaths Resources Tas…" at bounding box center [497, 245] width 995 height 490
click at [529, 290] on input "text" at bounding box center [570, 291] width 107 height 10
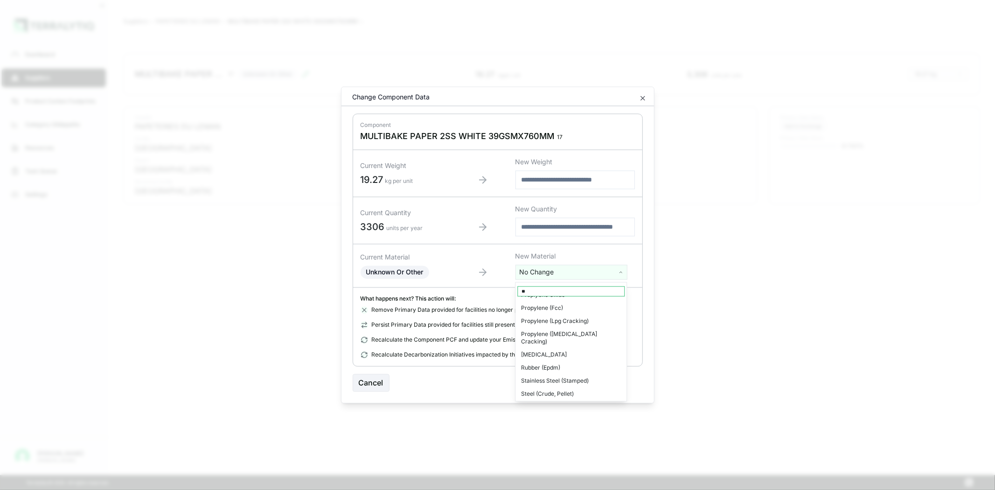
scroll to position [0, 0]
type input "*****"
click at [393, 266] on html "Dashboard Suppliers Product Carbon Footprints Category Glidepaths Resources Tas…" at bounding box center [497, 245] width 995 height 490
click at [398, 273] on span "Unknown Or Other" at bounding box center [394, 272] width 57 height 8
drag, startPoint x: 409, startPoint y: 312, endPoint x: 456, endPoint y: 313, distance: 47.1
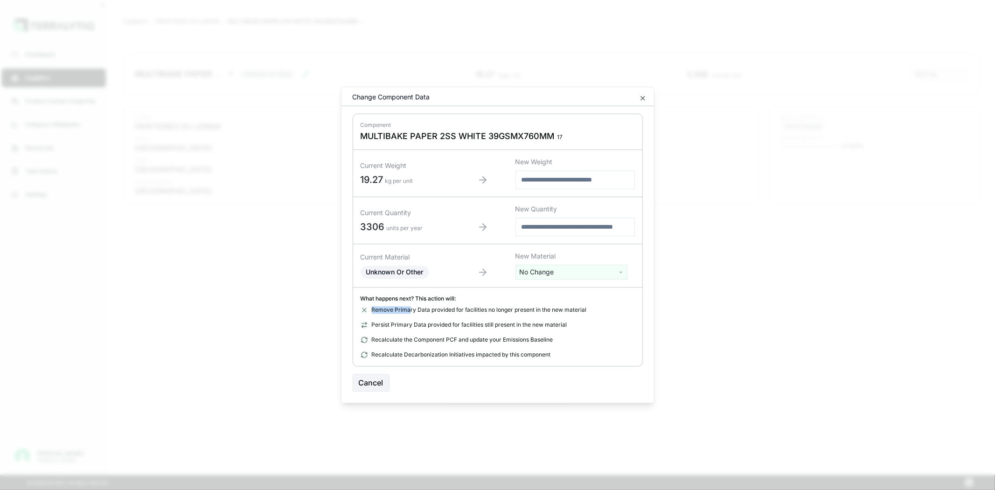
click at [456, 313] on div "Remove Primary Data provided for facilities no longer present in the new materi…" at bounding box center [497, 309] width 274 height 7
drag, startPoint x: 400, startPoint y: 324, endPoint x: 417, endPoint y: 326, distance: 17.4
click at [417, 326] on div "Persist Primary Data provided for facilities still present in the new material" at bounding box center [497, 324] width 274 height 7
drag, startPoint x: 370, startPoint y: 340, endPoint x: 555, endPoint y: 347, distance: 185.2
click at [555, 347] on div "Remove Primary Data provided for facilities no longer present in the new materi…" at bounding box center [497, 332] width 274 height 52
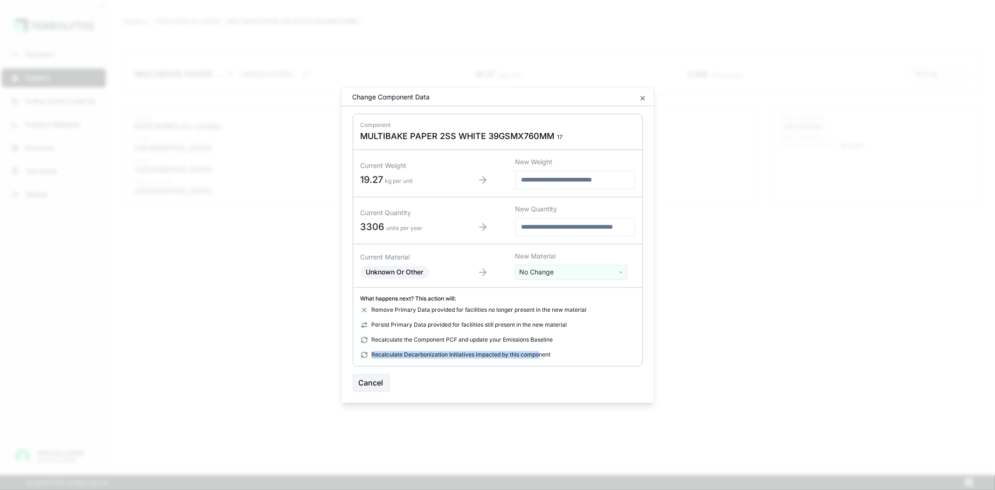
drag, startPoint x: 371, startPoint y: 352, endPoint x: 492, endPoint y: 337, distance: 122.2
click at [537, 360] on div "What happens next? This action will: Remove Primary Data provided for facilitie…" at bounding box center [497, 327] width 289 height 78
drag, startPoint x: 409, startPoint y: 327, endPoint x: 438, endPoint y: 297, distance: 42.2
click at [493, 320] on div "Remove Primary Data provided for facilities no longer present in the new materi…" at bounding box center [497, 332] width 274 height 52
click at [559, 180] on input "number" at bounding box center [574, 180] width 119 height 19
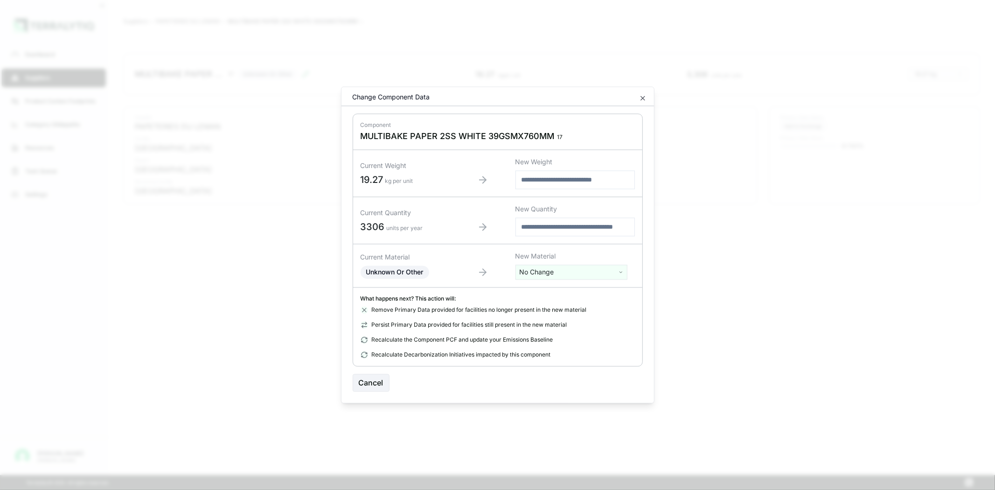
click at [637, 98] on div "Change Component Data" at bounding box center [497, 100] width 312 height 14
click at [642, 100] on icon "button" at bounding box center [642, 98] width 7 height 7
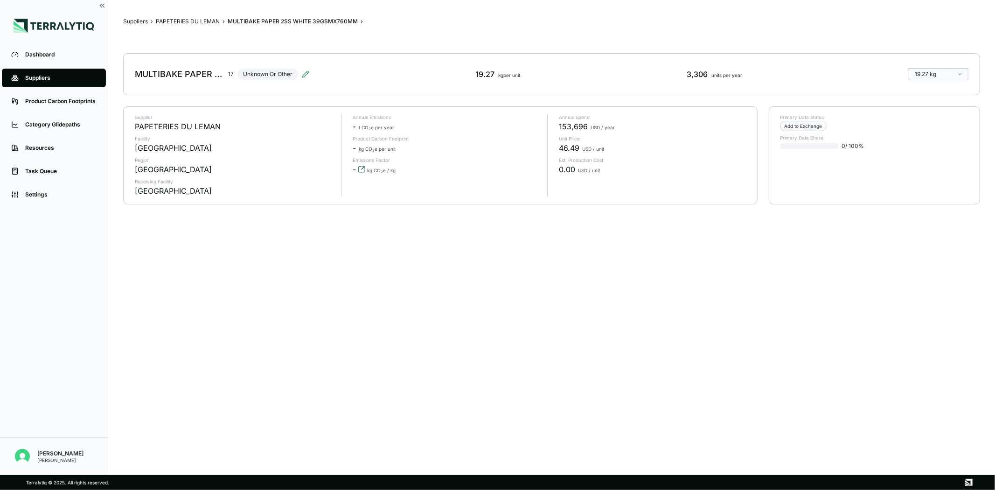
click at [364, 168] on icon "View audit trail" at bounding box center [361, 169] width 7 height 7
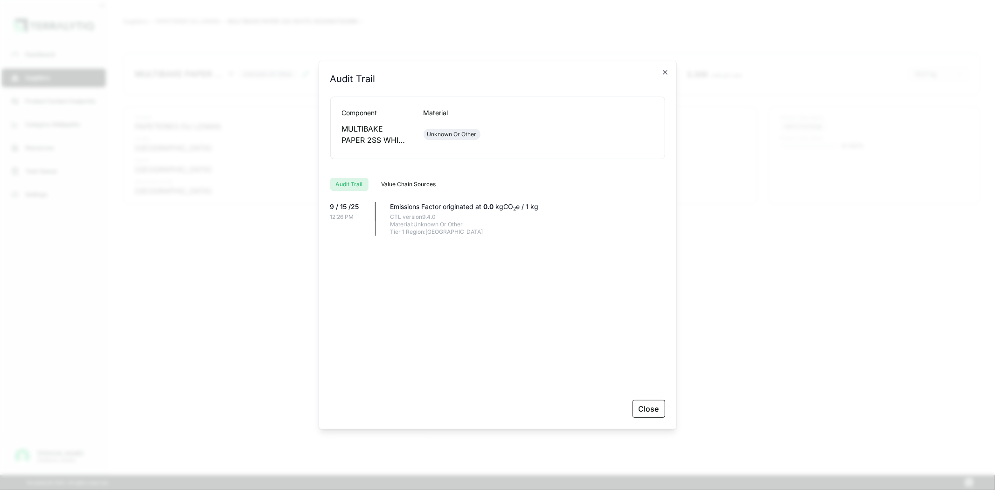
click at [444, 137] on div "Unknown Or Other" at bounding box center [451, 134] width 49 height 7
click at [486, 119] on div "Component Material MULTIBAKE PAPER 2SS WHITE 39GSMX760MM Unknown Or Other" at bounding box center [498, 127] width 312 height 39
click at [541, 121] on div at bounding box center [538, 134] width 67 height 26
click at [349, 190] on div "Audit Trail Value Chain Sources" at bounding box center [497, 180] width 335 height 21
click at [347, 238] on div "[DATE] 12:26 PM Emissions Factor originated at 0.0 kgCO 2 e / 1 kg CTL version …" at bounding box center [497, 295] width 335 height 187
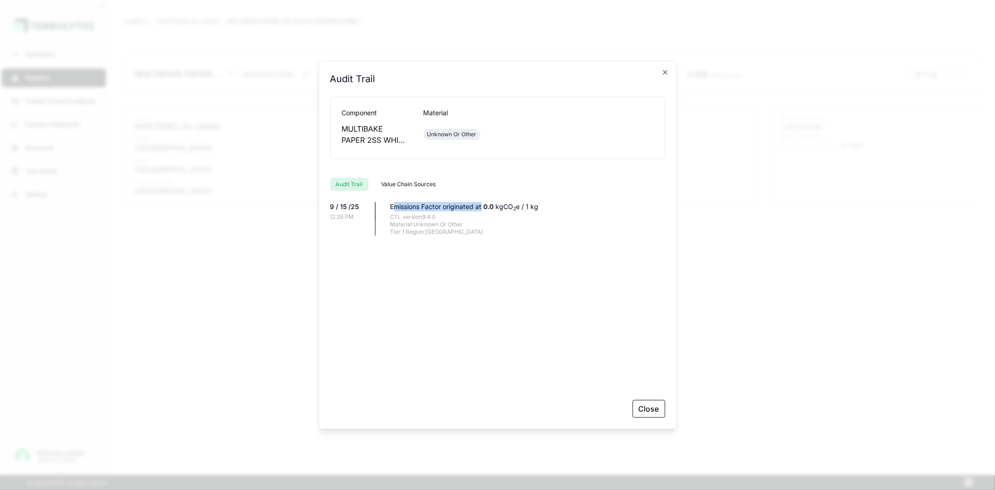
drag, startPoint x: 394, startPoint y: 204, endPoint x: 482, endPoint y: 206, distance: 88.2
click at [482, 206] on div "Emissions Factor originated at 0.0 kgCO 2 e / 1 kg" at bounding box center [527, 206] width 275 height 9
click at [367, 225] on div "[DATE] 12:26 PM Emissions Factor originated at 0.0 kgCO 2 e / 1 kg CTL version …" at bounding box center [497, 219] width 335 height 34
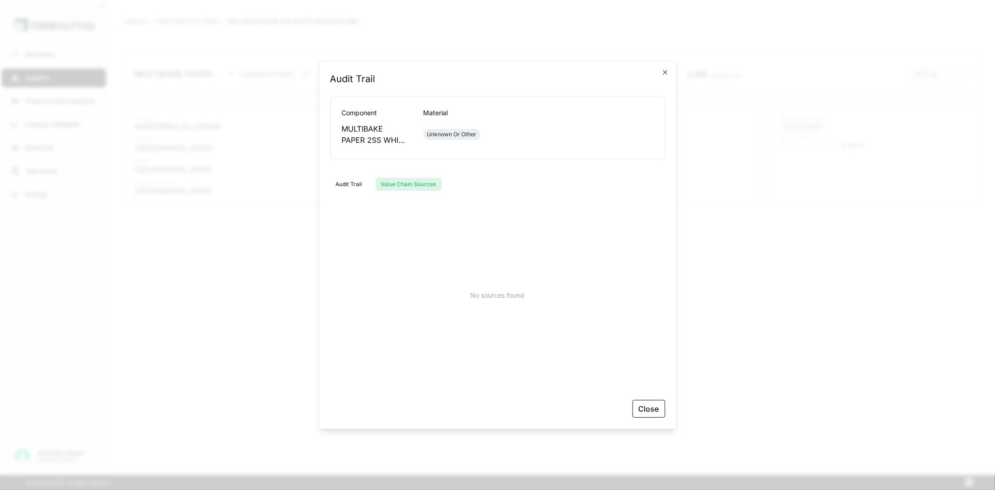
click at [399, 181] on button "Value Chain Sources" at bounding box center [408, 184] width 66 height 13
click at [340, 180] on button "Audit Trail" at bounding box center [349, 184] width 38 height 13
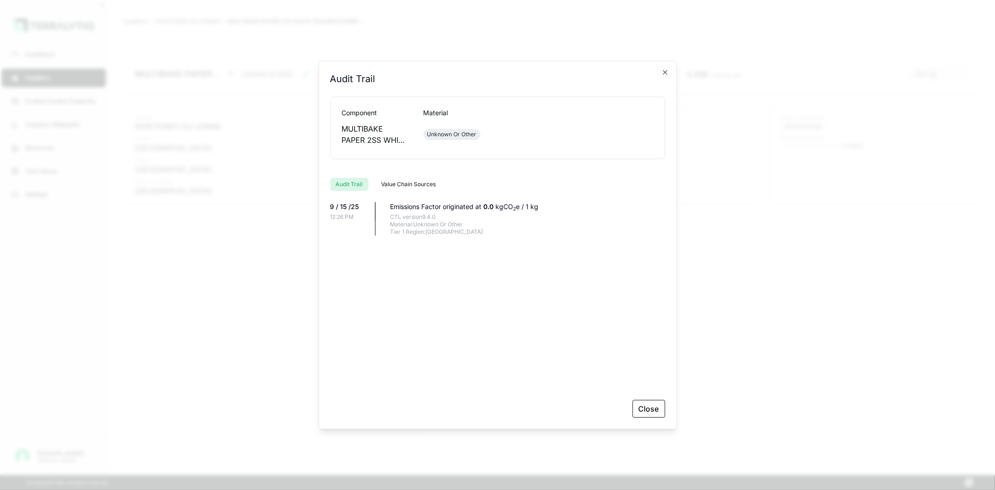
drag, startPoint x: 402, startPoint y: 229, endPoint x: 428, endPoint y: 234, distance: 26.6
click at [428, 234] on div "Tier 1 Region: [GEOGRAPHIC_DATA]" at bounding box center [527, 231] width 275 height 7
drag, startPoint x: 410, startPoint y: 224, endPoint x: 481, endPoint y: 229, distance: 71.0
click at [481, 229] on div "CTL version 9.4.0 Material: Unknown Or Other Tier 1 Region: [GEOGRAPHIC_DATA]" at bounding box center [527, 224] width 275 height 22
click at [481, 229] on div "Tier 1 Region: [GEOGRAPHIC_DATA]" at bounding box center [527, 231] width 275 height 7
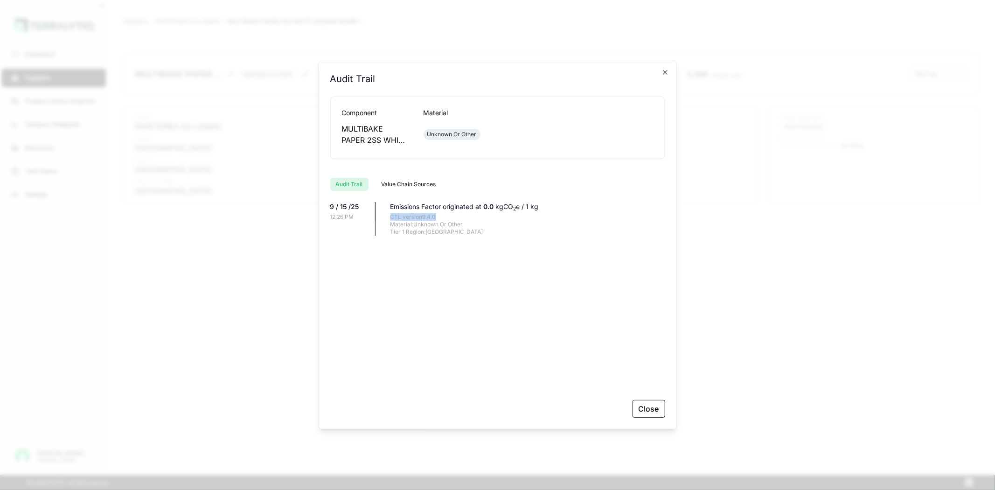
drag, startPoint x: 437, startPoint y: 217, endPoint x: 388, endPoint y: 218, distance: 48.5
click at [388, 218] on div "[DATE] 12:26 PM Emissions Factor originated at 0.0 kgCO 2 e / 1 kg CTL version …" at bounding box center [497, 219] width 335 height 34
drag, startPoint x: 413, startPoint y: 224, endPoint x: 470, endPoint y: 225, distance: 57.4
click at [470, 225] on div "Material: Unknown Or Other" at bounding box center [527, 224] width 275 height 7
click at [439, 214] on div "CTL version 9.4.0" at bounding box center [527, 216] width 275 height 7
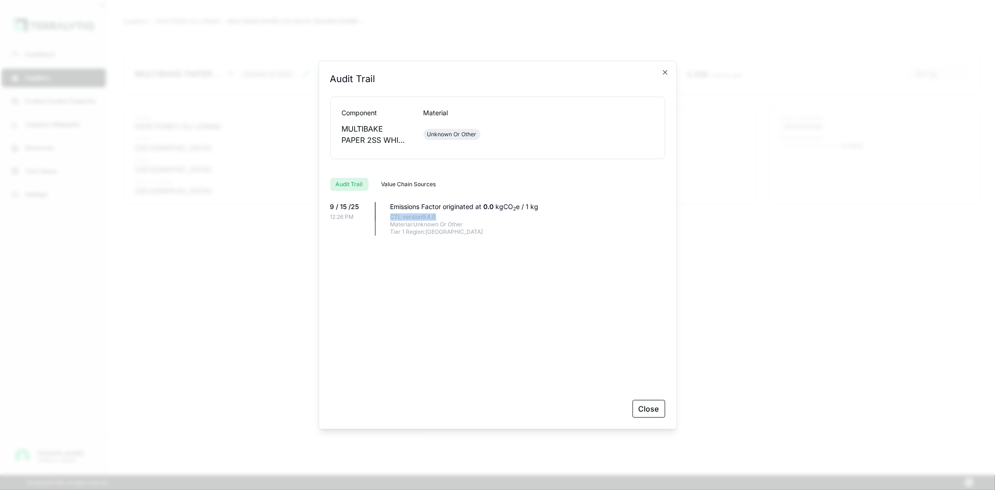
drag, startPoint x: 437, startPoint y: 216, endPoint x: 392, endPoint y: 218, distance: 45.7
click at [392, 218] on div "CTL version 9.4.0" at bounding box center [527, 216] width 275 height 7
drag, startPoint x: 414, startPoint y: 222, endPoint x: 463, endPoint y: 226, distance: 48.6
click at [463, 226] on div "Material: Unknown Or Other" at bounding box center [527, 224] width 275 height 7
click at [463, 229] on div "Tier 1 Region: [GEOGRAPHIC_DATA]" at bounding box center [527, 231] width 275 height 7
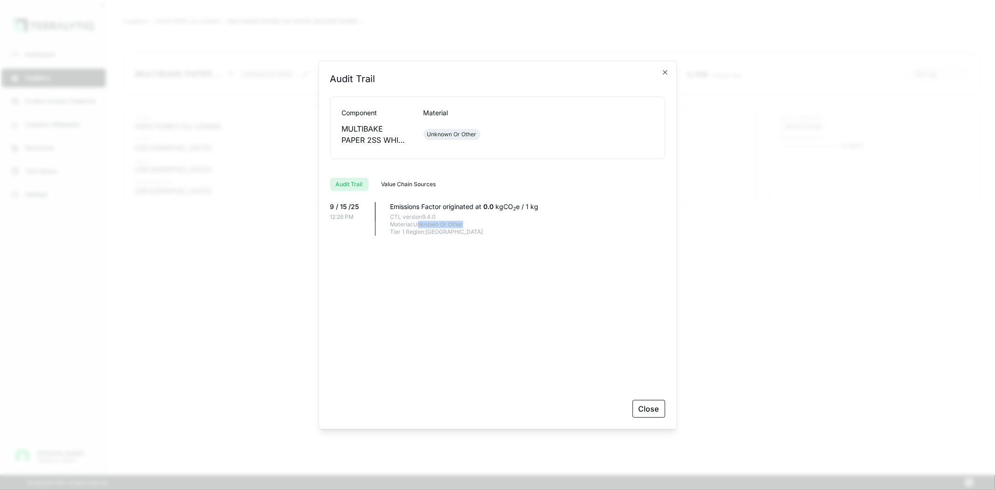
drag, startPoint x: 464, startPoint y: 225, endPoint x: 418, endPoint y: 225, distance: 45.7
click at [418, 225] on div "Material: Unknown Or Other" at bounding box center [527, 224] width 275 height 7
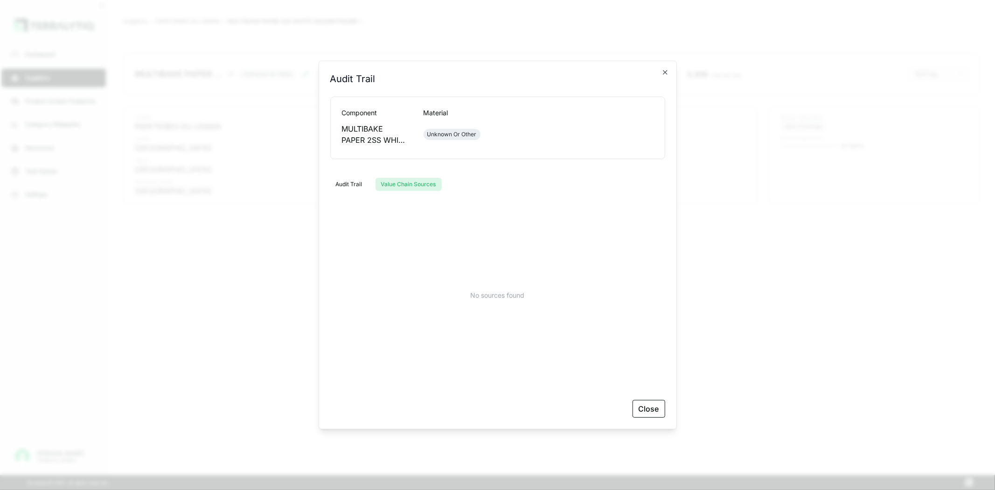
click at [392, 184] on button "Value Chain Sources" at bounding box center [408, 184] width 66 height 13
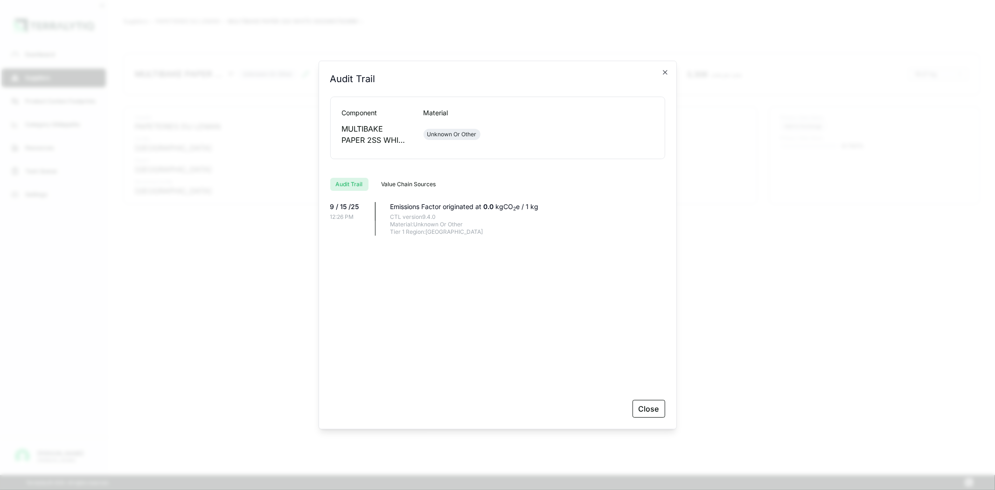
click at [343, 183] on button "Audit Trail" at bounding box center [349, 184] width 38 height 13
drag, startPoint x: 388, startPoint y: 216, endPoint x: 441, endPoint y: 213, distance: 53.3
click at [441, 213] on div "[DATE] 12:26 PM Emissions Factor originated at 0.0 kgCO 2 e / 1 kg CTL version …" at bounding box center [497, 219] width 335 height 34
